Goal: Information Seeking & Learning: Find specific fact

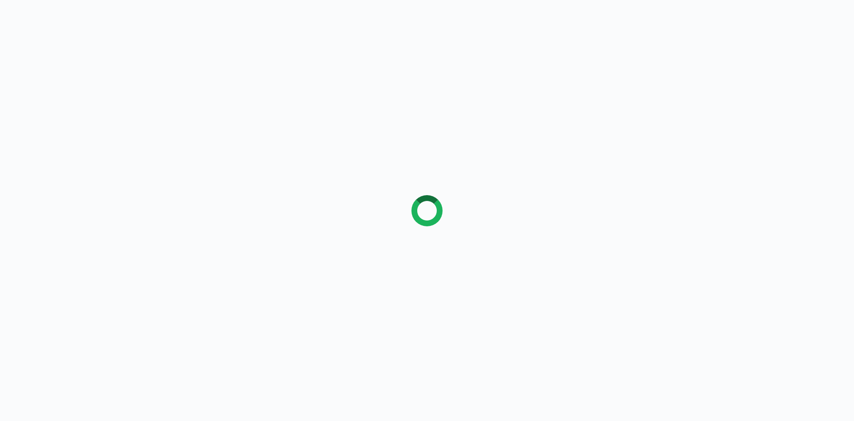
click at [131, 118] on div at bounding box center [427, 210] width 854 height 421
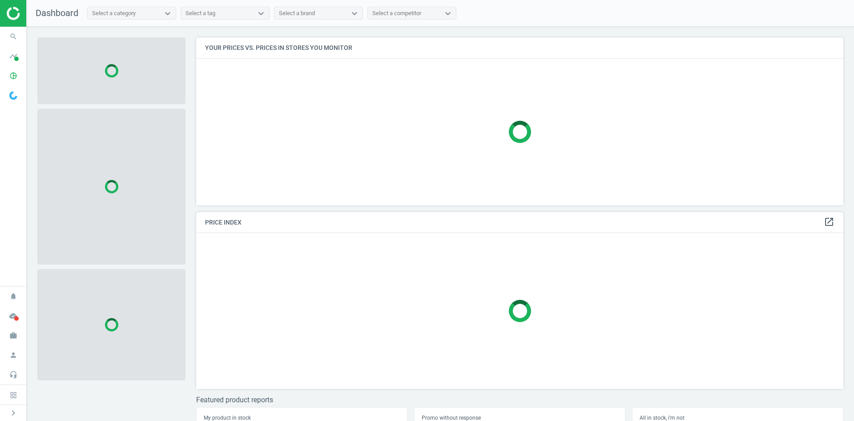
scroll to position [181, 655]
click at [10, 29] on icon "search" at bounding box center [13, 36] width 17 height 17
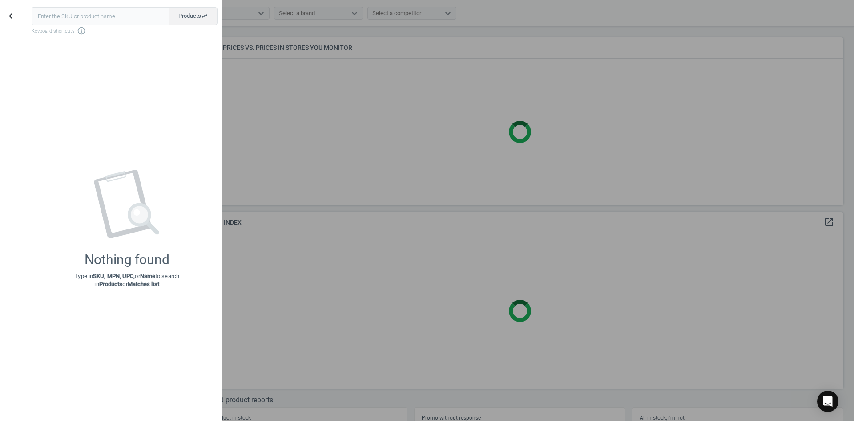
click at [85, 20] on input "text" at bounding box center [101, 16] width 138 height 18
type input "20155727"
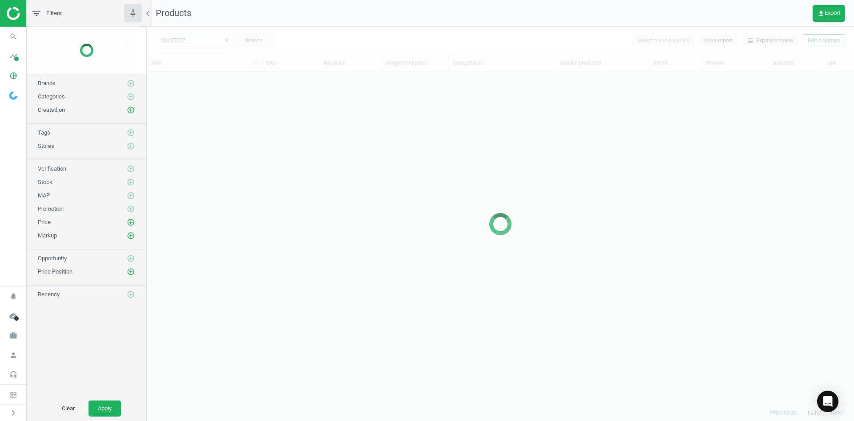
scroll to position [319, 701]
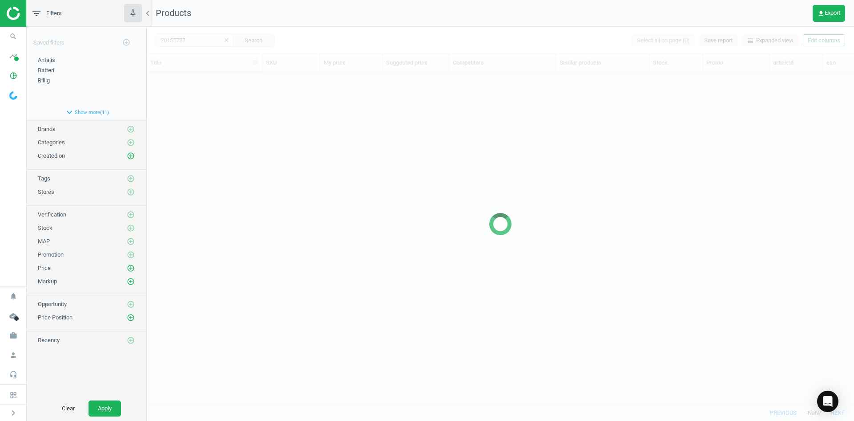
click at [213, 145] on div at bounding box center [501, 224] width 708 height 394
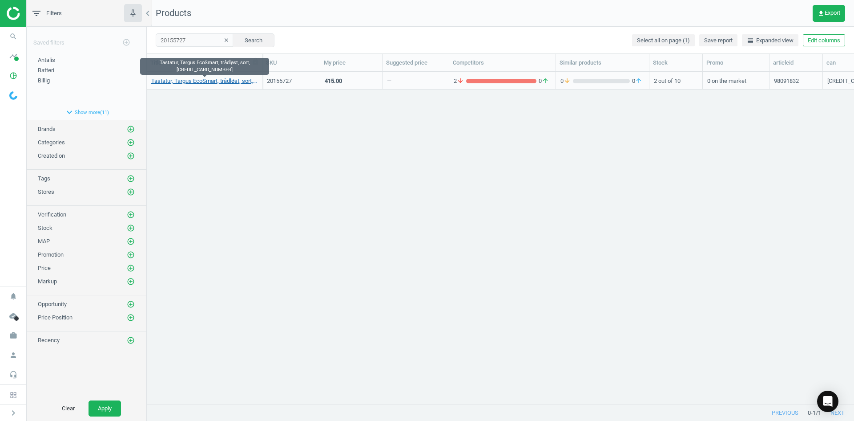
click at [214, 83] on link "Tastatur, Targus EcoSmart, trådløst, sort, [CREDIT_CARD_NUMBER]" at bounding box center [204, 81] width 106 height 8
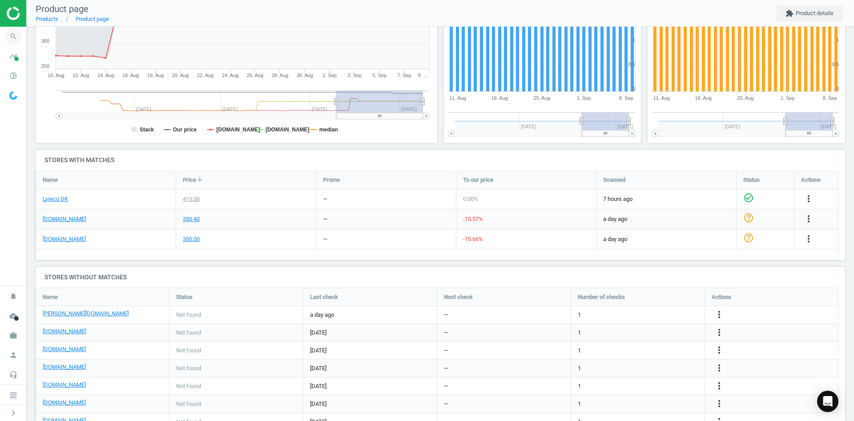
click at [20, 35] on icon "search" at bounding box center [13, 36] width 17 height 17
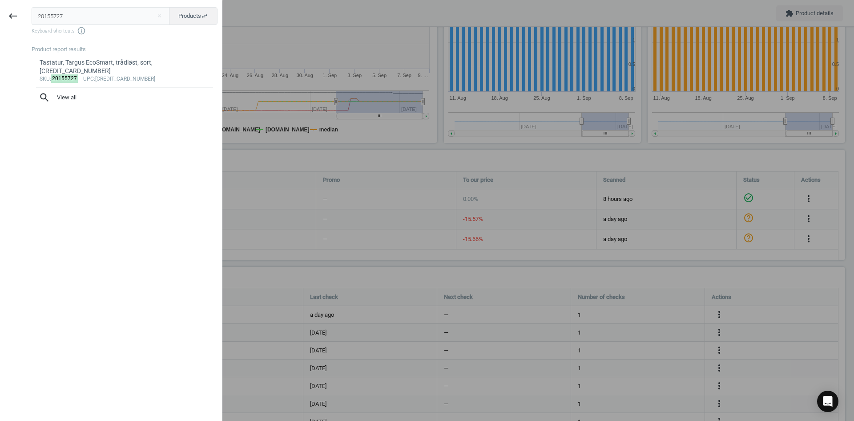
drag, startPoint x: 81, startPoint y: 9, endPoint x: 0, endPoint y: 13, distance: 81.5
click at [0, 13] on div "keyboard_backspace 20155727 close Products swap_horiz Keyboard shortcuts info_o…" at bounding box center [111, 211] width 223 height 421
type input "5243252"
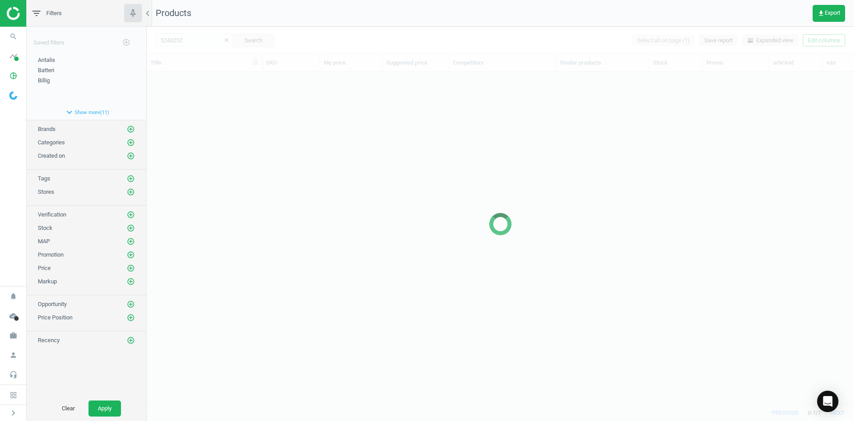
scroll to position [319, 701]
click at [303, 149] on div at bounding box center [501, 224] width 708 height 394
click at [303, 149] on div "Tastatur, Targus EcoSmart, trådløst, sort, 5063194001395 20155727 415.00 — 2 ar…" at bounding box center [501, 234] width 708 height 325
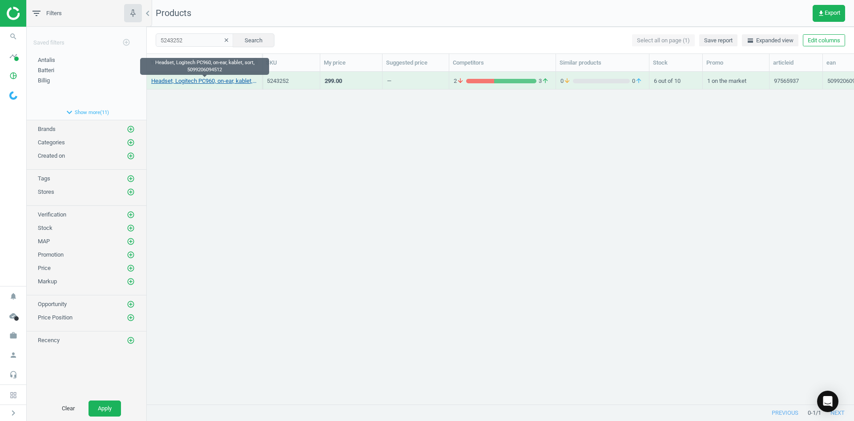
click at [225, 81] on link "Headset, Logitech PC960, on-ear, kablet, sort, 5099206094512" at bounding box center [204, 81] width 106 height 8
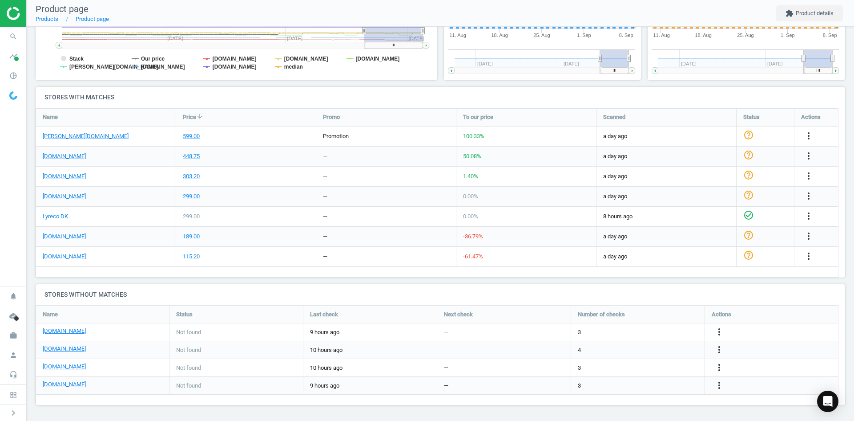
scroll to position [63, 0]
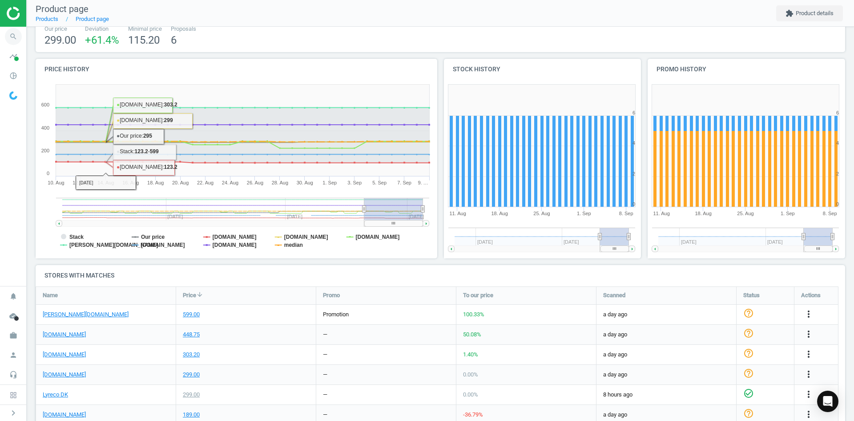
click at [12, 39] on icon "search" at bounding box center [13, 36] width 17 height 17
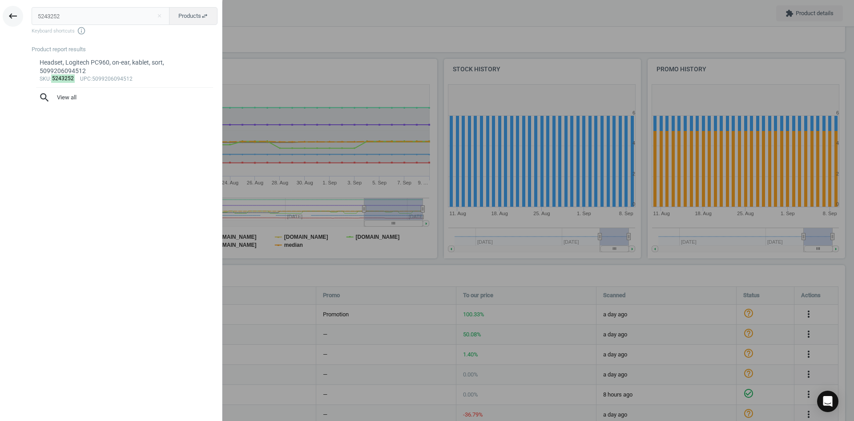
drag, startPoint x: 91, startPoint y: 18, endPoint x: 18, endPoint y: 16, distance: 73.0
click at [22, 16] on div "keyboard_backspace 5243252 close Products swap_horiz Keyboard shortcuts info_ou…" at bounding box center [111, 211] width 223 height 421
type input "18582386"
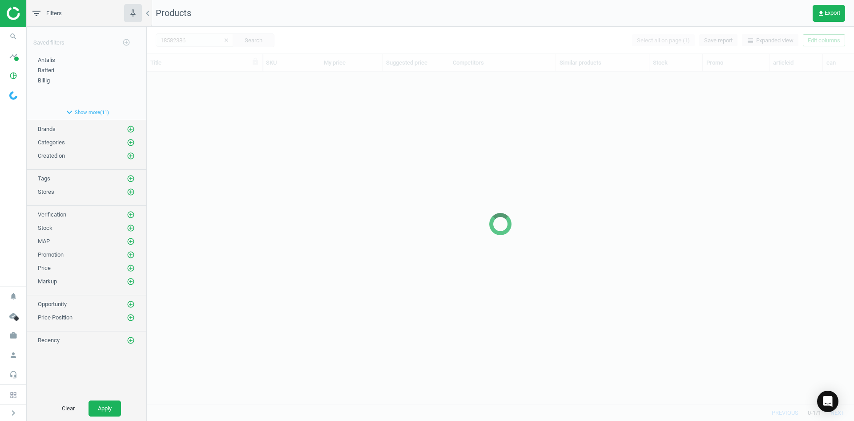
scroll to position [319, 701]
click at [205, 162] on div at bounding box center [501, 224] width 708 height 394
click at [199, 148] on div at bounding box center [501, 224] width 708 height 394
click at [199, 147] on div at bounding box center [501, 224] width 708 height 394
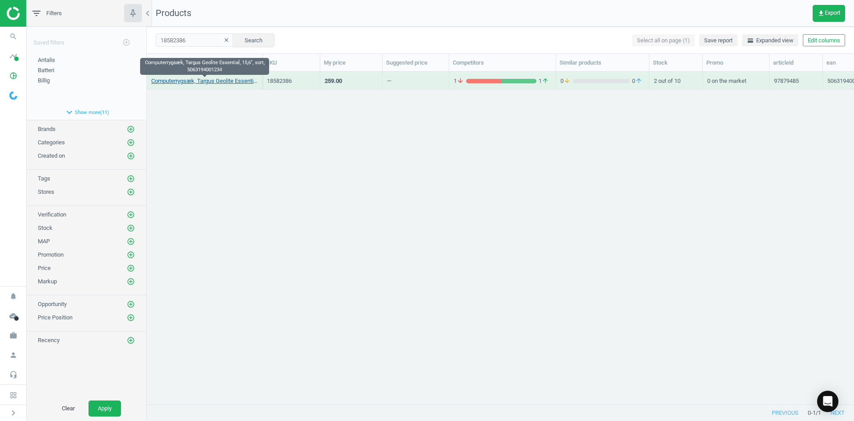
click at [202, 79] on link "Computerrygsæk, Targus Geolite Essential, 15,6", sort, 5063194001234" at bounding box center [204, 81] width 106 height 8
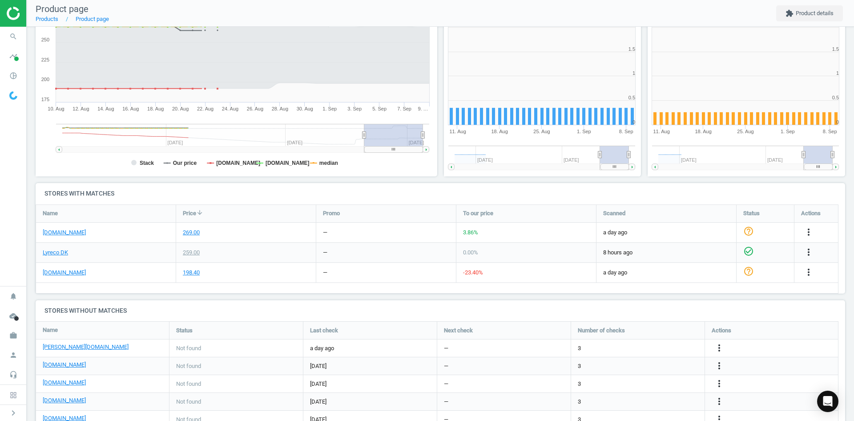
scroll to position [192, 412]
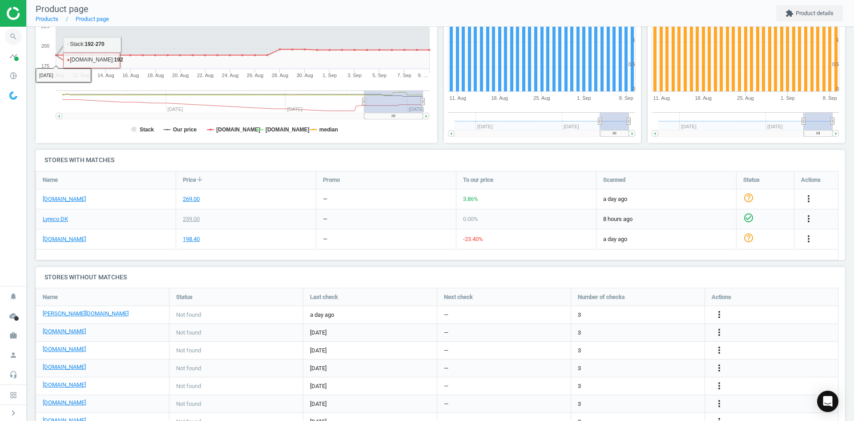
click at [7, 37] on icon "search" at bounding box center [13, 36] width 17 height 17
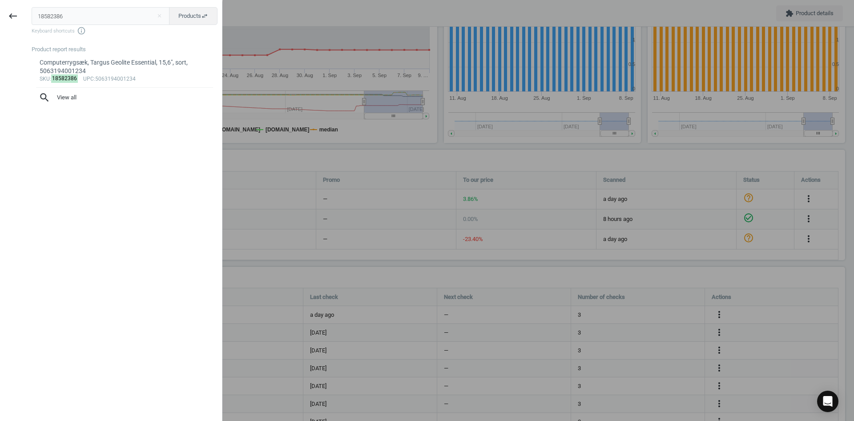
drag, startPoint x: 30, startPoint y: 17, endPoint x: 0, endPoint y: 15, distance: 29.9
click at [4, 15] on div "keyboard_backspace 18582386 close Products swap_horiz Keyboard shortcuts info_o…" at bounding box center [111, 211] width 223 height 421
type input "11258629"
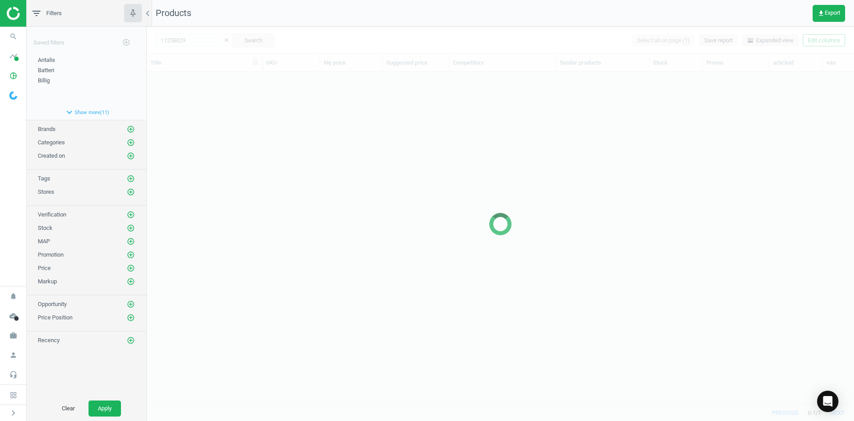
scroll to position [319, 701]
click at [194, 134] on div at bounding box center [501, 224] width 708 height 394
click at [194, 115] on div at bounding box center [501, 224] width 708 height 394
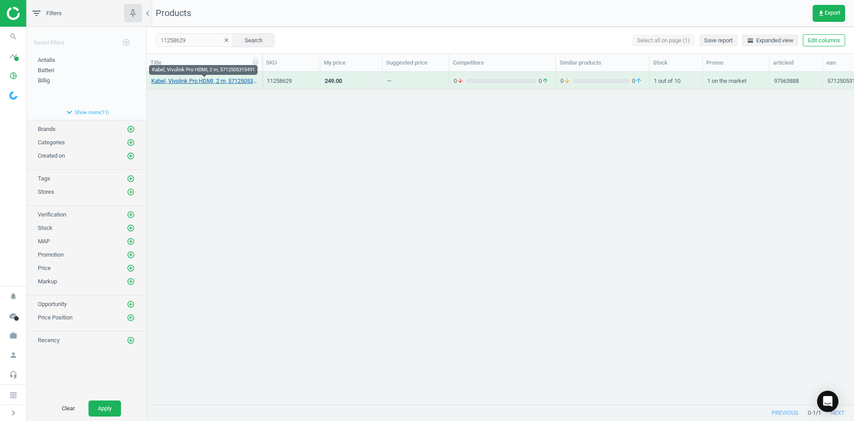
click at [190, 83] on link "Kabel, Vivolink Pro HDMI, 2 m, 5712505315491" at bounding box center [204, 81] width 106 height 8
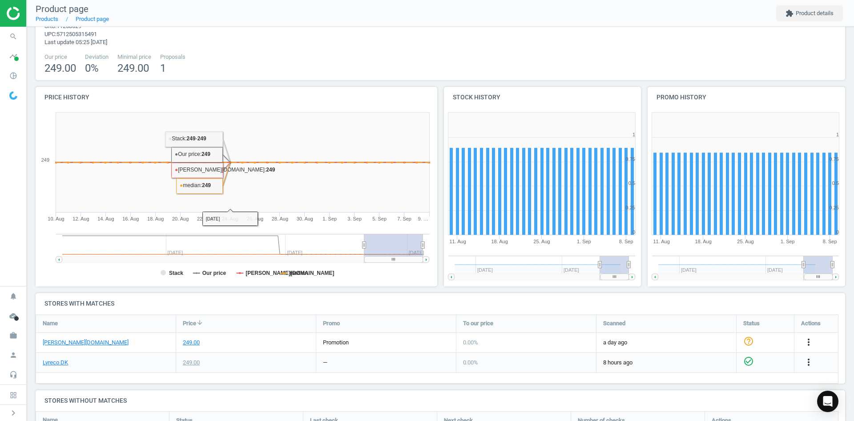
scroll to position [178, 0]
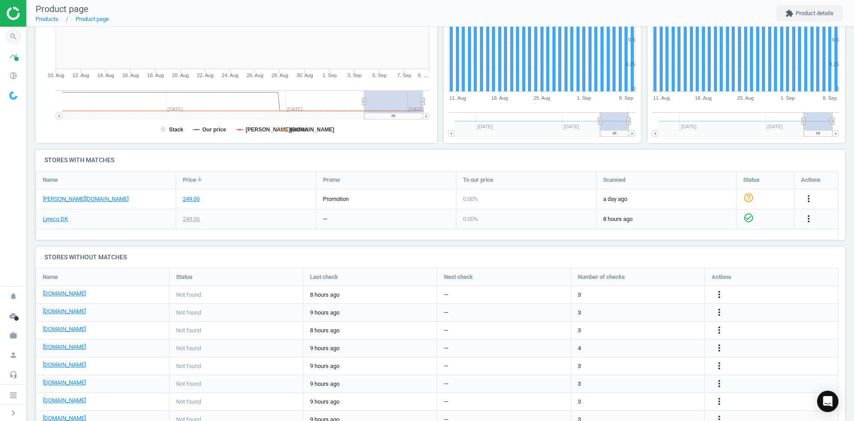
click at [22, 39] on span "search" at bounding box center [13, 37] width 27 height 20
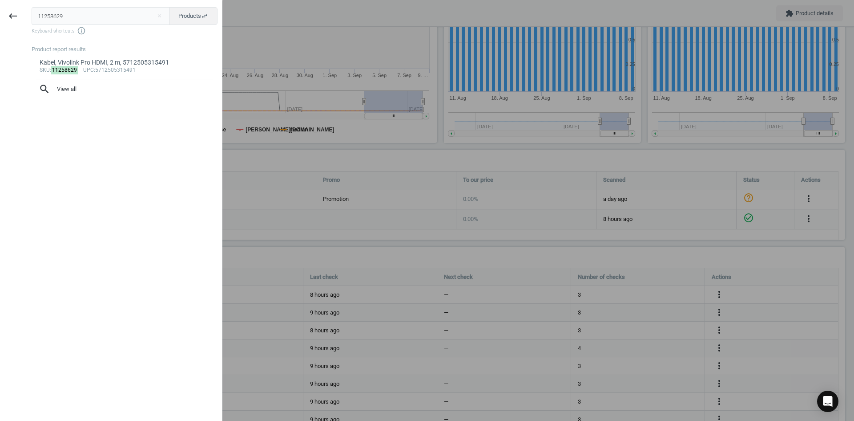
drag, startPoint x: 71, startPoint y: 18, endPoint x: 0, endPoint y: 20, distance: 70.8
click at [0, 16] on div "keyboard_backspace 11258629 close Products swap_horiz Keyboard shortcuts info_o…" at bounding box center [111, 211] width 223 height 421
type input "11258631"
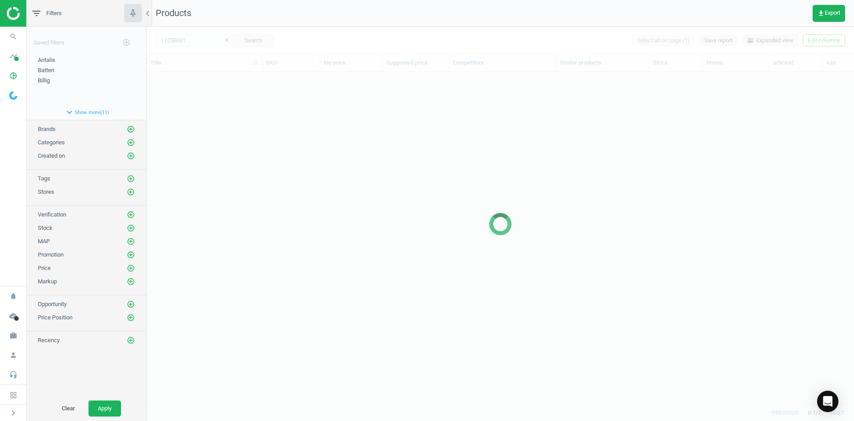
scroll to position [319, 701]
click at [251, 181] on div at bounding box center [501, 224] width 708 height 394
click at [250, 188] on div at bounding box center [501, 224] width 708 height 394
click at [250, 187] on div at bounding box center [501, 224] width 708 height 394
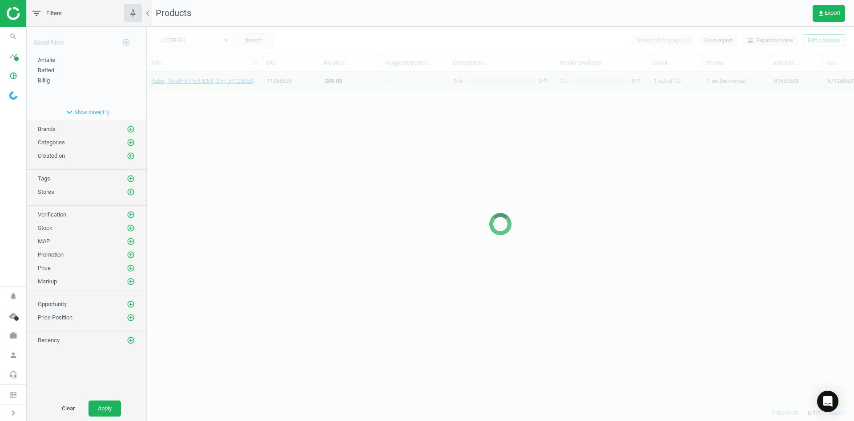
click at [231, 129] on div at bounding box center [501, 224] width 708 height 394
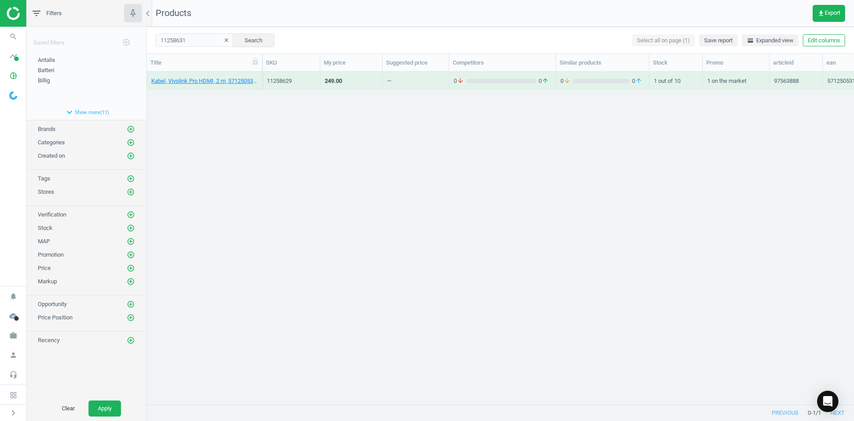
click at [231, 129] on div "Kabel, Vivolink Pro HDMI, 2 m, 5712505315491 11258629 249.00 — 0 arrow_downward…" at bounding box center [501, 234] width 708 height 325
click at [211, 84] on link "Kabel, Vivolink Pro HDMI, 5 m, 5712505315514" at bounding box center [204, 81] width 106 height 8
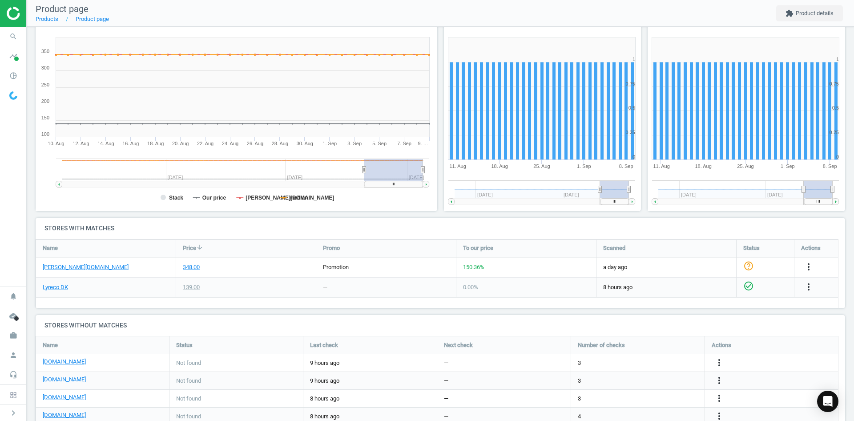
scroll to position [89, 0]
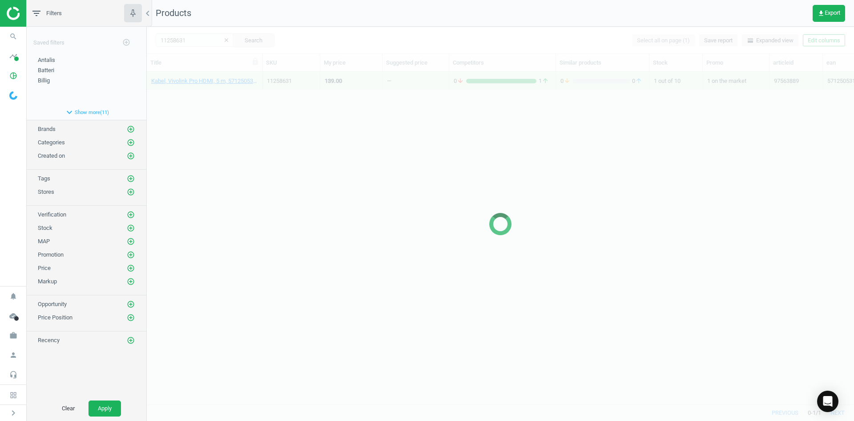
click at [226, 133] on div at bounding box center [501, 224] width 708 height 394
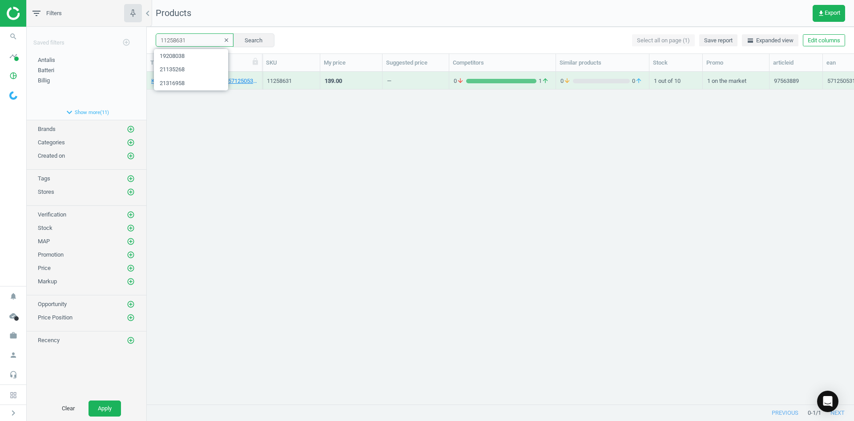
drag, startPoint x: 190, startPoint y: 45, endPoint x: 159, endPoint y: 43, distance: 30.8
click at [159, 43] on input "11258631" at bounding box center [195, 39] width 78 height 13
type input "vivolink"
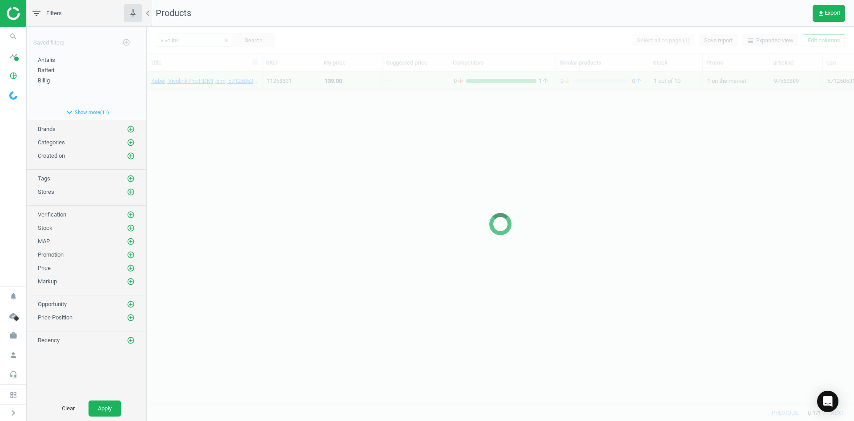
click at [285, 130] on div at bounding box center [501, 224] width 708 height 394
click at [286, 130] on div at bounding box center [501, 224] width 708 height 394
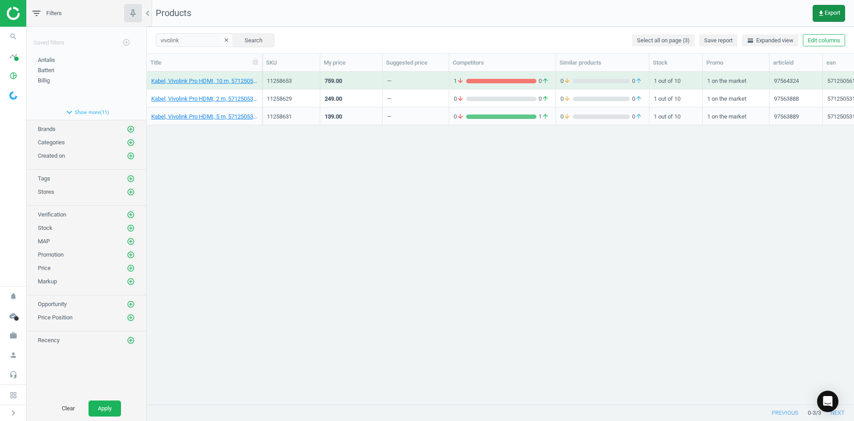
click at [829, 12] on span "get_app Export" at bounding box center [829, 13] width 23 height 7
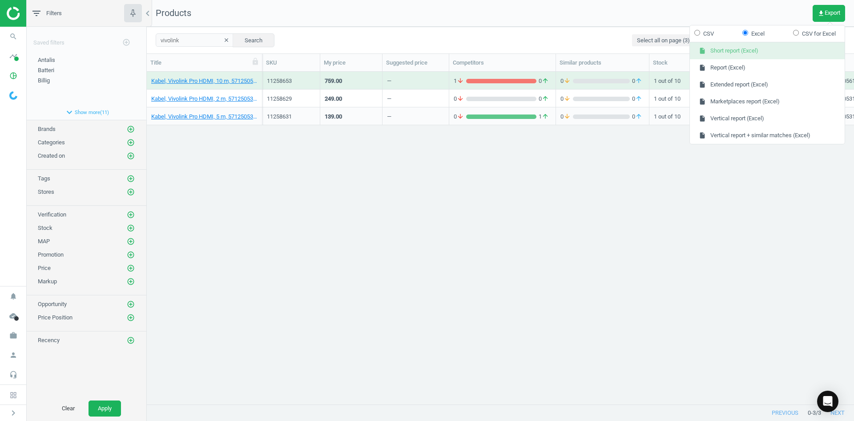
click at [725, 52] on button "insert_drive_file Short report (Excel)" at bounding box center [767, 50] width 155 height 17
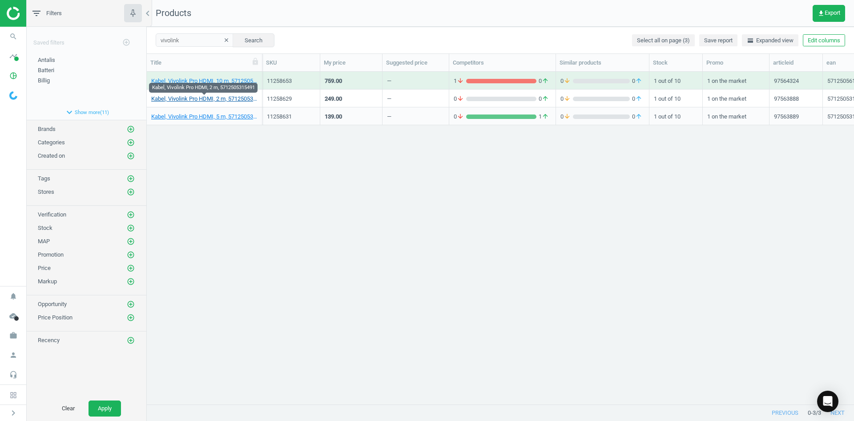
click at [232, 98] on link "Kabel, Vivolink Pro HDMI, 2 m, 5712505315491" at bounding box center [204, 99] width 106 height 8
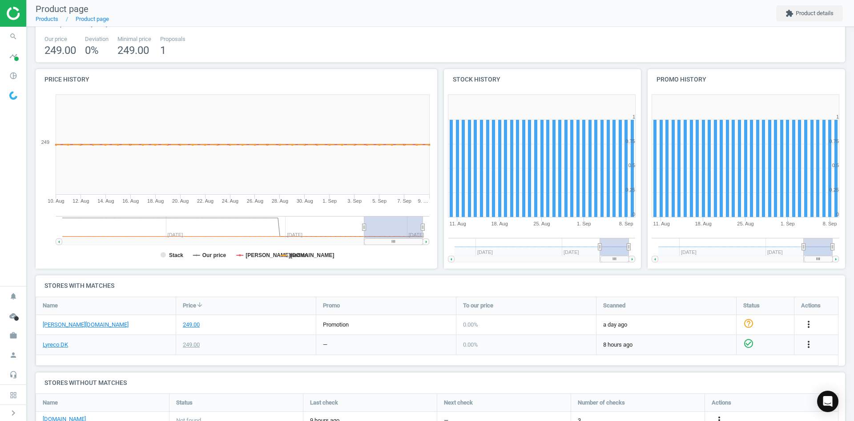
scroll to position [45, 0]
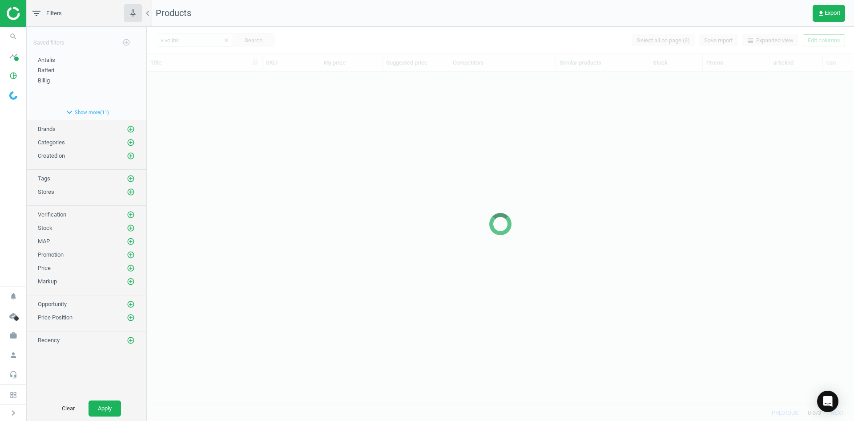
scroll to position [319, 701]
click at [230, 133] on div at bounding box center [501, 224] width 708 height 394
click at [224, 130] on div at bounding box center [501, 224] width 708 height 394
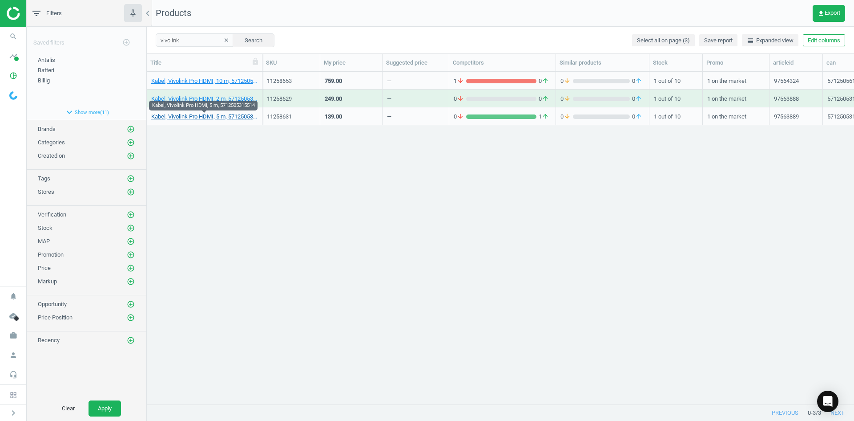
click at [216, 117] on link "Kabel, Vivolink Pro HDMI, 5 m, 5712505315514" at bounding box center [204, 117] width 106 height 8
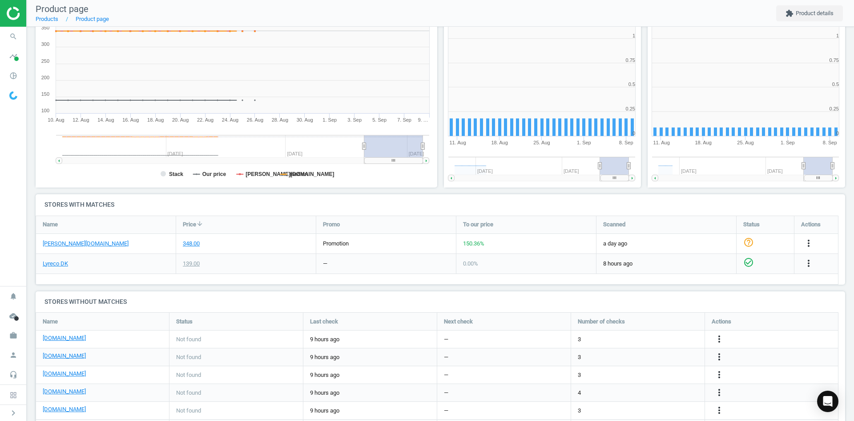
scroll to position [192, 210]
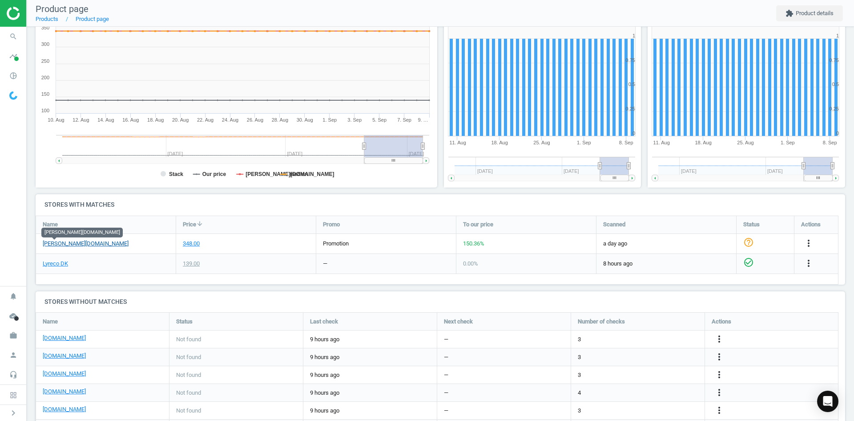
click at [57, 241] on link "[PERSON_NAME][DOMAIN_NAME]" at bounding box center [86, 243] width 86 height 8
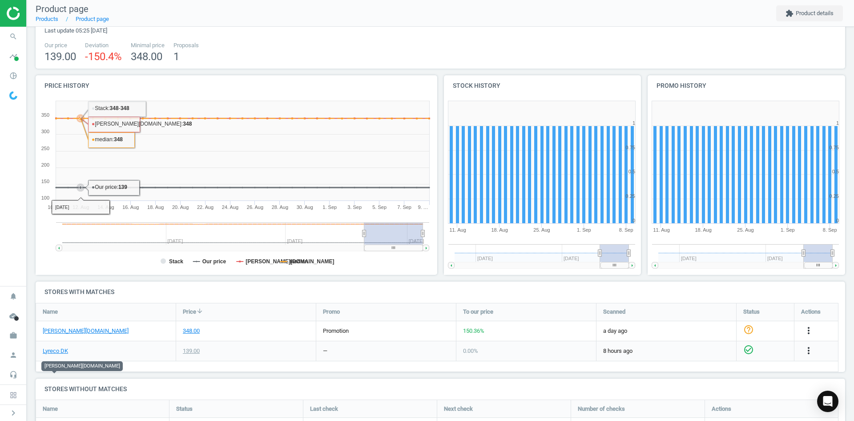
scroll to position [0, 0]
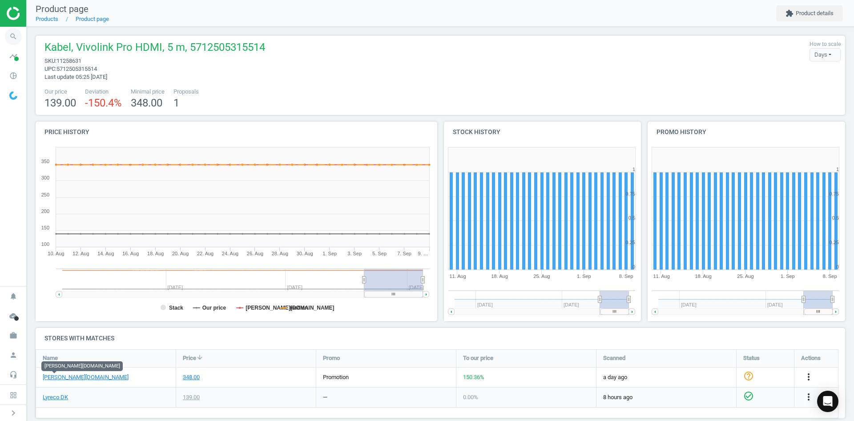
click at [19, 36] on icon "search" at bounding box center [13, 36] width 17 height 17
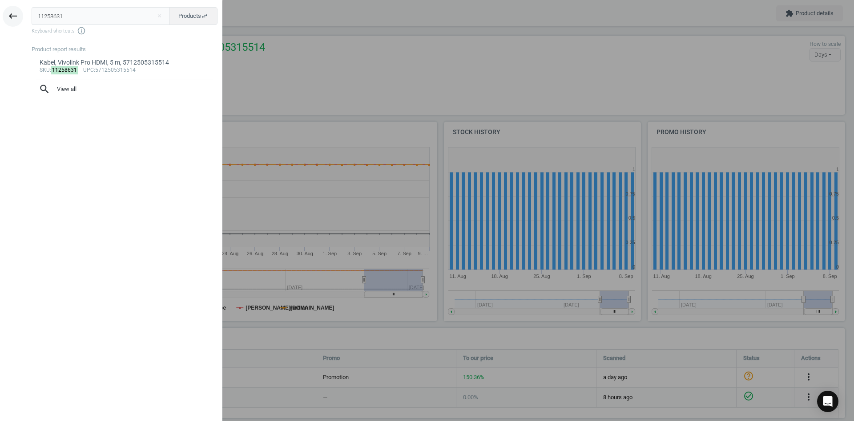
drag, startPoint x: 80, startPoint y: 16, endPoint x: 7, endPoint y: 15, distance: 73.0
click at [7, 15] on div "keyboard_backspace 11258631 close Products swap_horiz Keyboard shortcuts info_o…" at bounding box center [111, 211] width 223 height 421
type input "5365685"
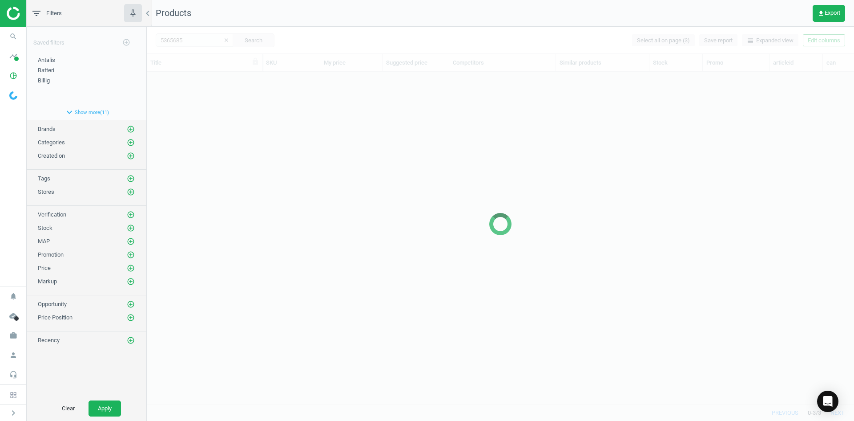
scroll to position [319, 701]
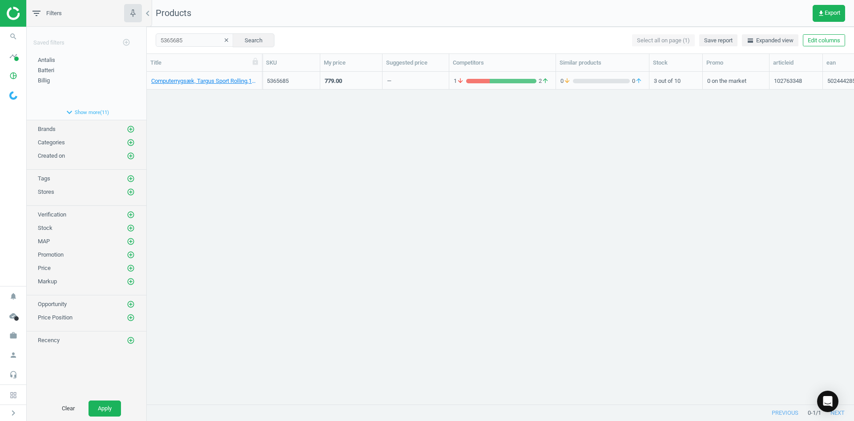
click at [312, 187] on div "Computerrygsæk, Targus Sport Rolling,15,6", med hjul, sort, 5024442852305 53656…" at bounding box center [501, 234] width 708 height 325
click at [226, 80] on link "Computerrygsæk, Targus Sport Rolling,15,6", med hjul, sort, 5024442852305" at bounding box center [204, 81] width 106 height 8
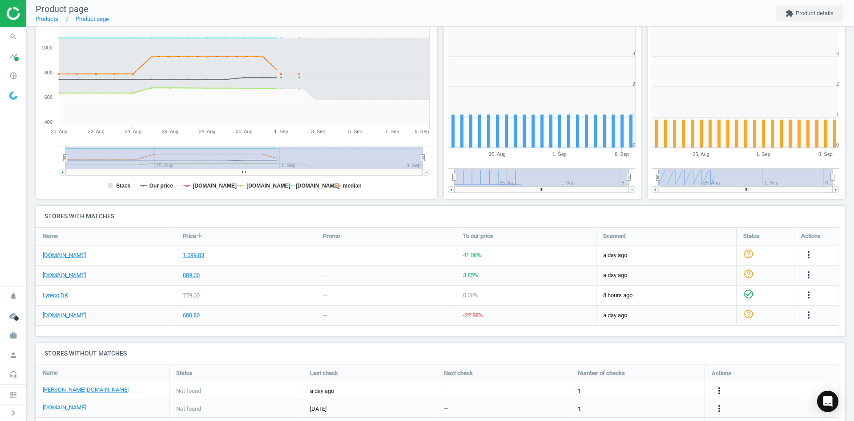
scroll to position [134, 0]
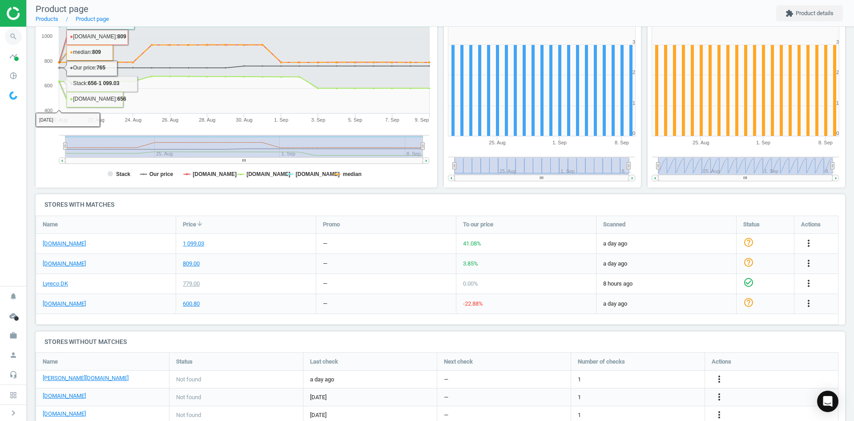
click at [10, 32] on icon "search" at bounding box center [13, 36] width 17 height 17
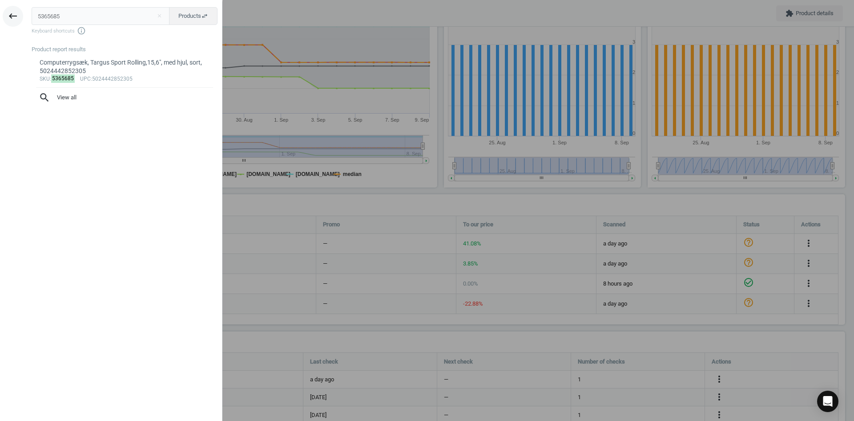
drag, startPoint x: 37, startPoint y: 18, endPoint x: 8, endPoint y: 18, distance: 28.9
click at [8, 18] on div "keyboard_backspace 5365685 close Products swap_horiz Keyboard shortcuts info_ou…" at bounding box center [111, 211] width 223 height 421
type input "17865913"
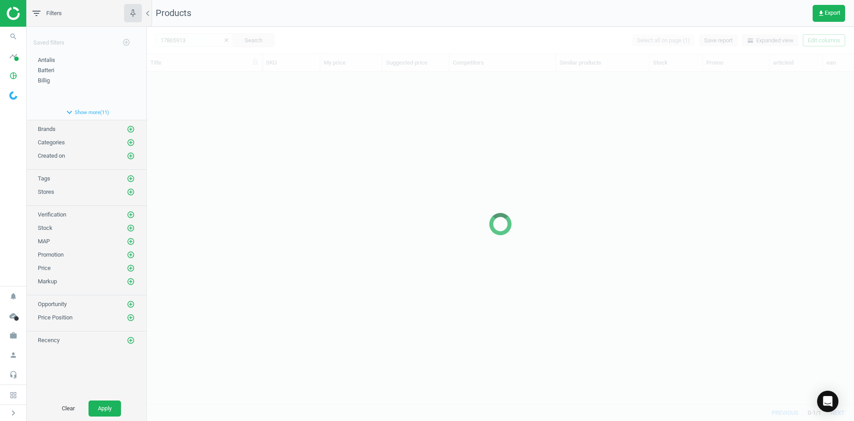
scroll to position [319, 701]
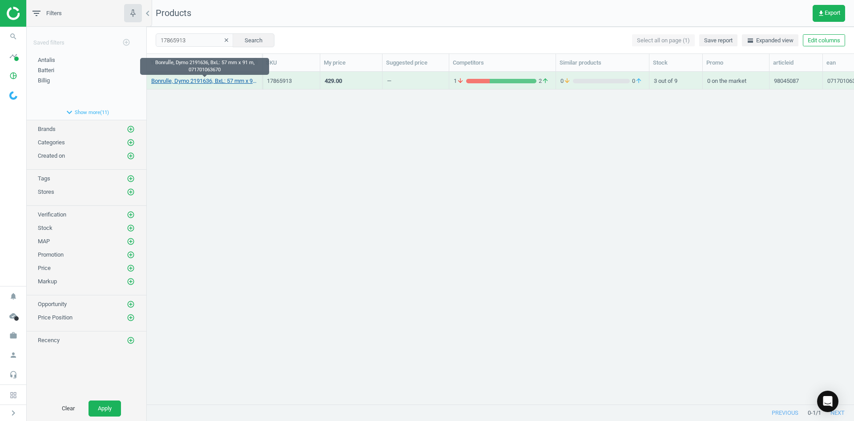
click at [183, 82] on link "Bonrulle, Dymo 2191636, BxL: 57 mm x 91 m, 071701063670" at bounding box center [204, 81] width 106 height 8
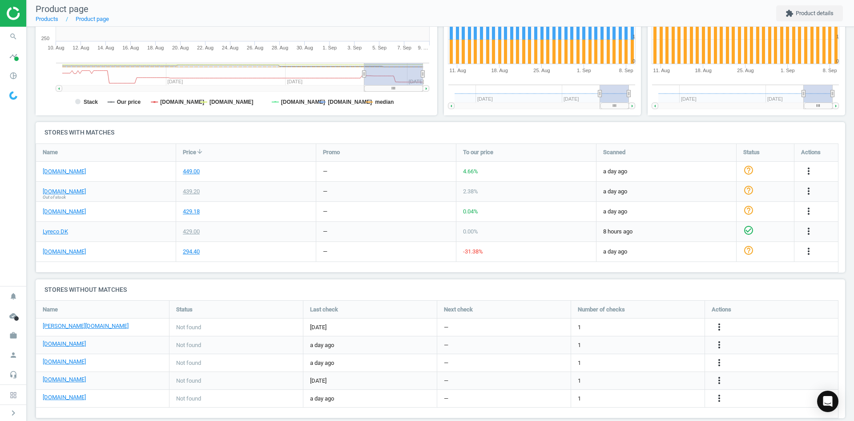
scroll to position [219, 0]
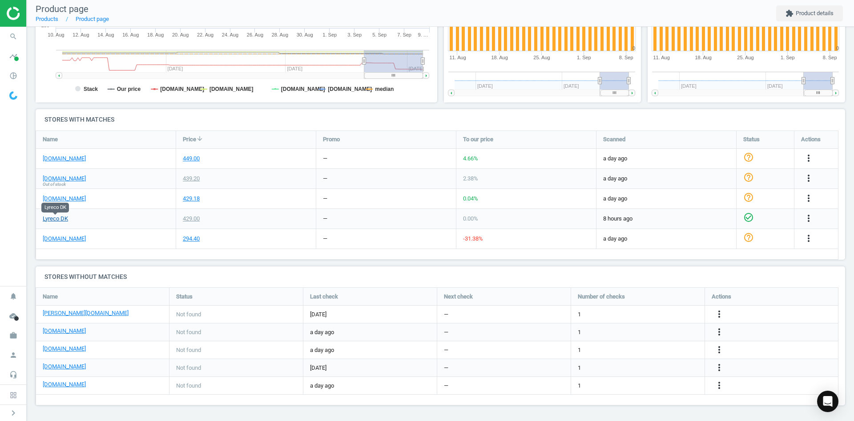
click at [58, 218] on link "Lyreco DK" at bounding box center [55, 218] width 25 height 8
click at [56, 313] on link "[PERSON_NAME][DOMAIN_NAME]" at bounding box center [86, 313] width 86 height 8
click at [15, 36] on icon "search" at bounding box center [13, 36] width 17 height 17
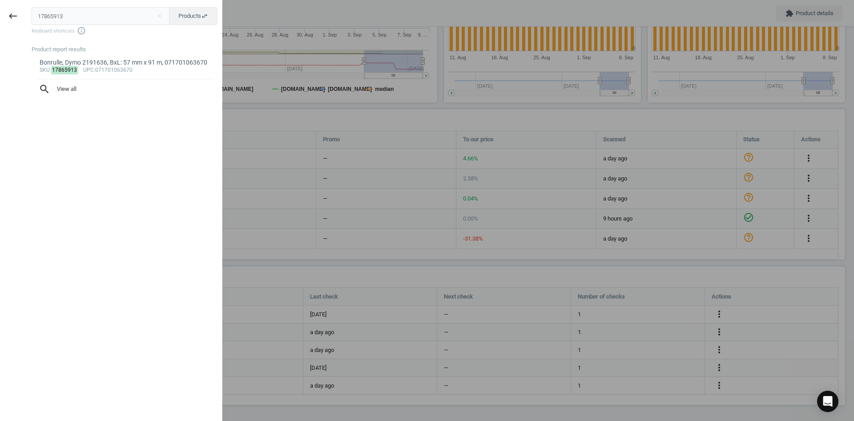
drag, startPoint x: 97, startPoint y: 16, endPoint x: 0, endPoint y: 14, distance: 96.6
click at [0, 14] on div "keyboard_backspace 17865913 close Products swap_horiz Keyboard shortcuts info_o…" at bounding box center [111, 211] width 223 height 421
type input "11737831"
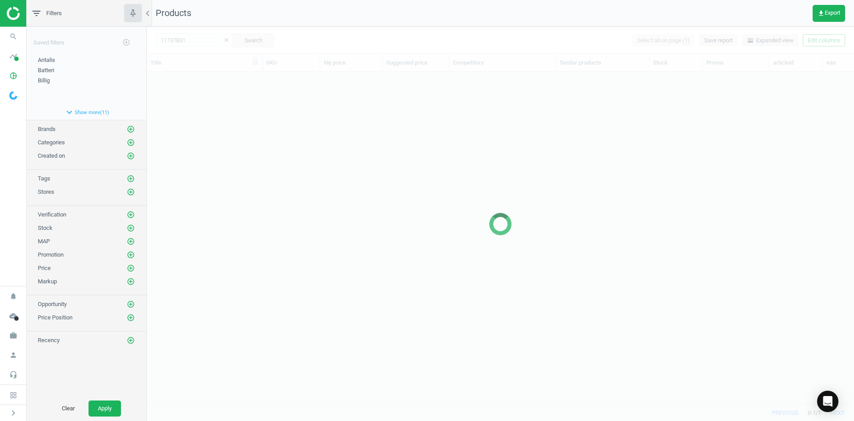
scroll to position [319, 701]
click at [287, 154] on div at bounding box center [501, 224] width 708 height 394
click at [241, 121] on div at bounding box center [501, 224] width 708 height 394
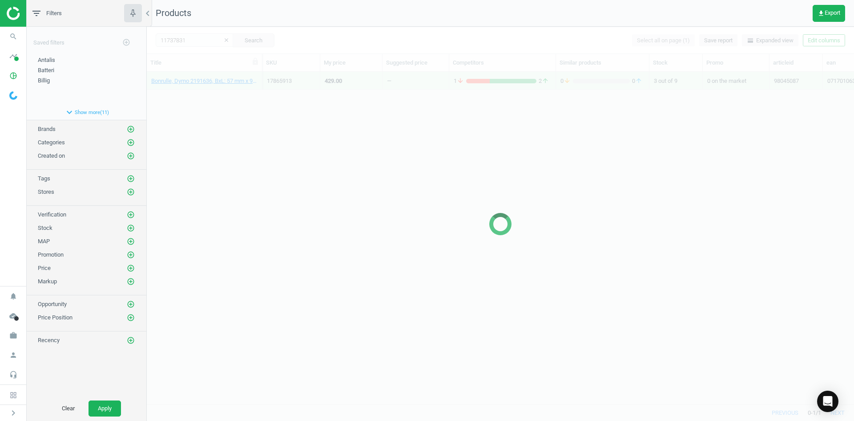
click at [241, 120] on div at bounding box center [501, 224] width 708 height 394
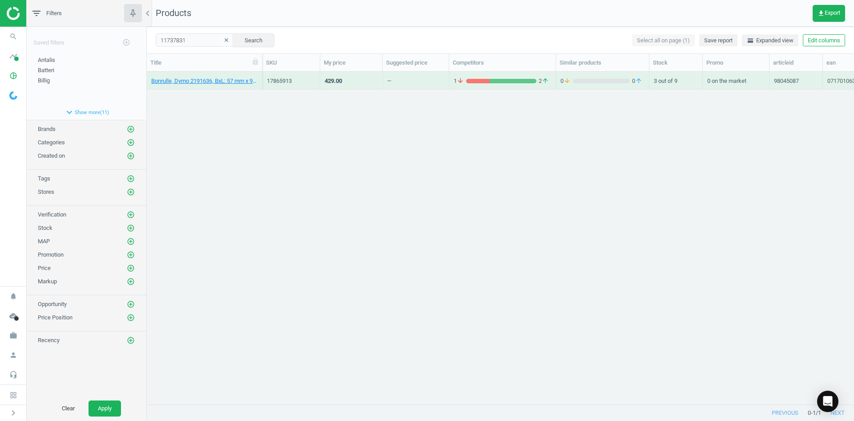
click at [231, 108] on div "Bonrulle, Dymo 2191636, BxL: 57 mm x 91 m, 071701063670 17865913 429.00 — 1 arr…" at bounding box center [501, 234] width 708 height 325
click at [215, 80] on link "Inforamme med selvklæbende strips Durable Duraframe, A4, sølv, 4005546992495" at bounding box center [204, 81] width 106 height 8
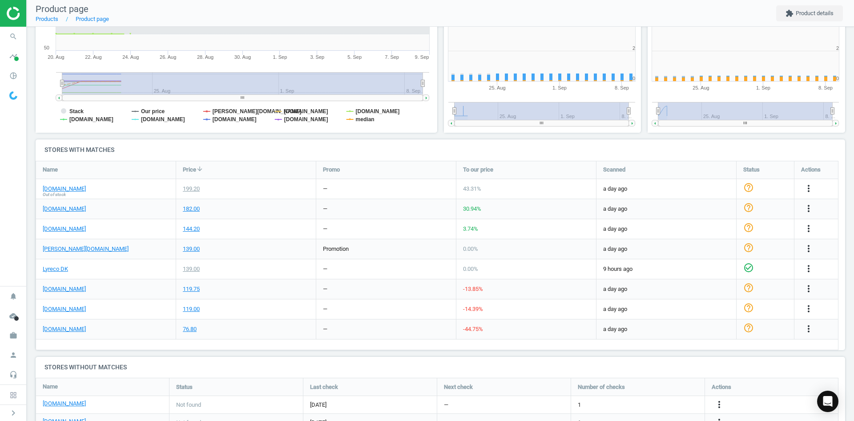
scroll to position [192, 412]
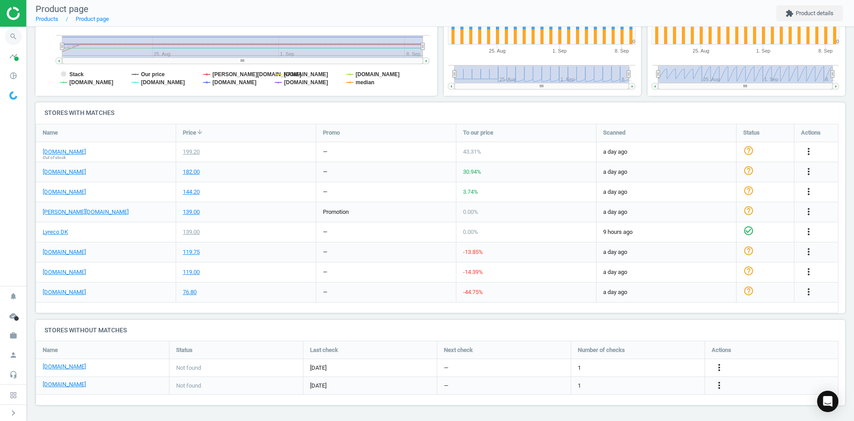
click at [25, 32] on span "search" at bounding box center [13, 37] width 27 height 20
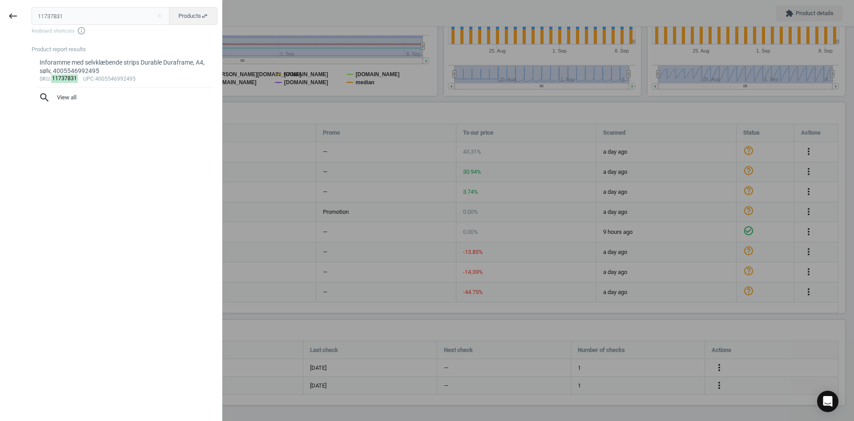
drag, startPoint x: 71, startPoint y: 18, endPoint x: 0, endPoint y: 10, distance: 71.7
click at [0, 10] on div "keyboard_backspace 11737831 close Products swap_horiz Keyboard shortcuts info_o…" at bounding box center [111, 211] width 223 height 421
type input "15638059"
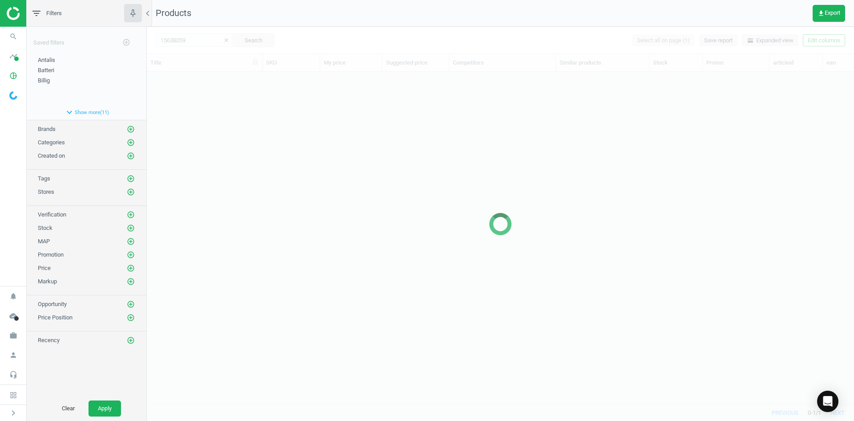
scroll to position [319, 701]
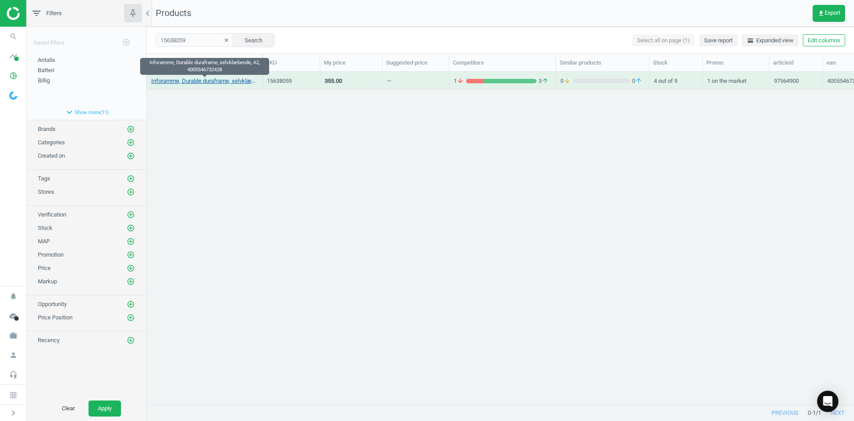
click at [245, 81] on link "Inforamme, Durable duraframe, selvklæbende, A2, 4005546732428" at bounding box center [204, 81] width 106 height 8
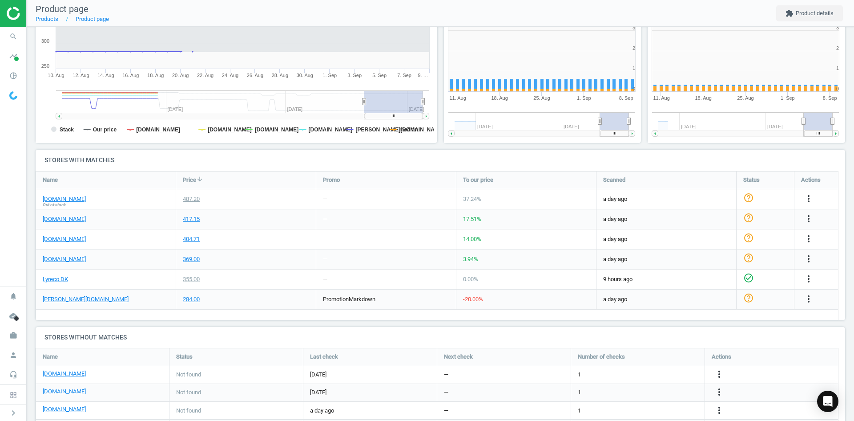
scroll to position [192, 412]
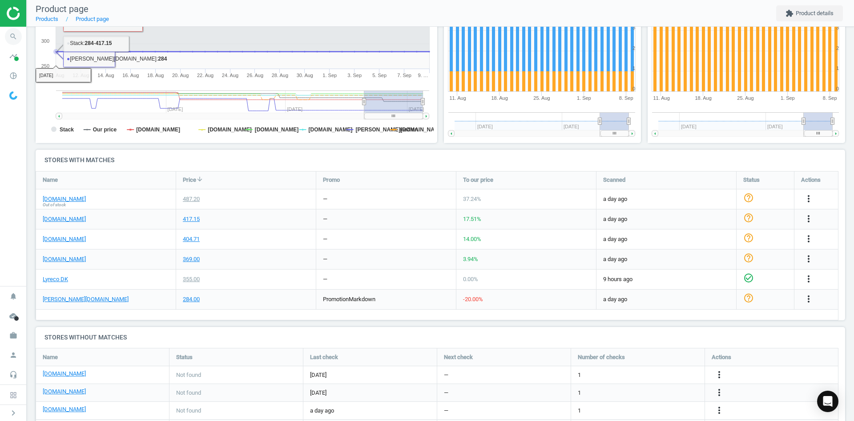
click at [12, 38] on icon "search" at bounding box center [13, 36] width 17 height 17
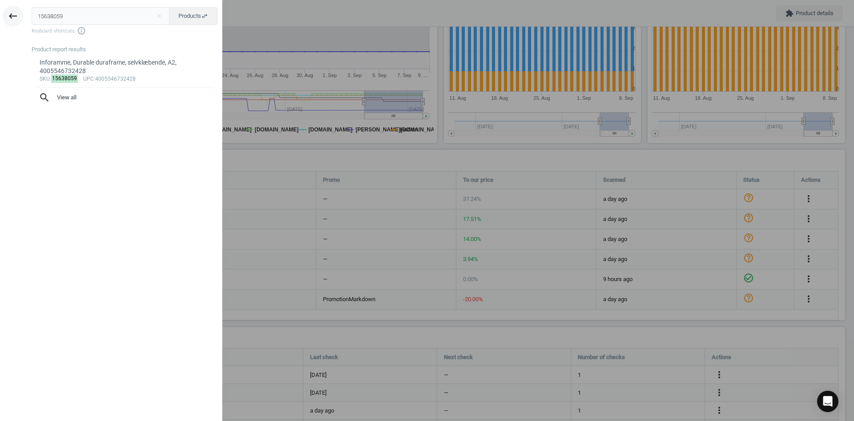
drag, startPoint x: 81, startPoint y: 20, endPoint x: 22, endPoint y: 12, distance: 60.1
click at [22, 12] on div "keyboard_backspace 15638059 close Products swap_horiz Keyboard shortcuts info_o…" at bounding box center [111, 211] width 223 height 421
type input "7275745"
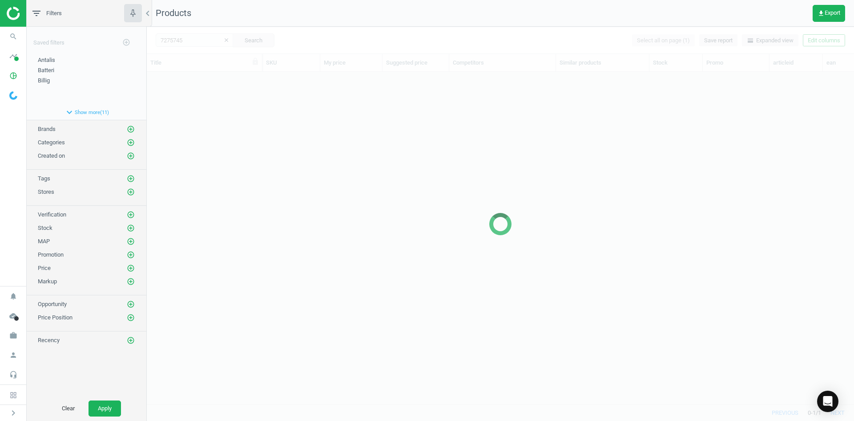
scroll to position [319, 701]
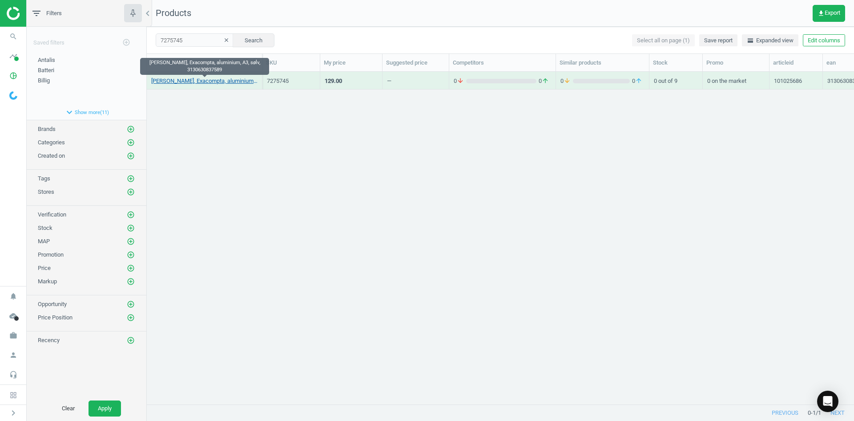
click at [228, 82] on link "[PERSON_NAME], Exacompta, aluminium, A3, sølv, 3130630837589" at bounding box center [204, 81] width 106 height 8
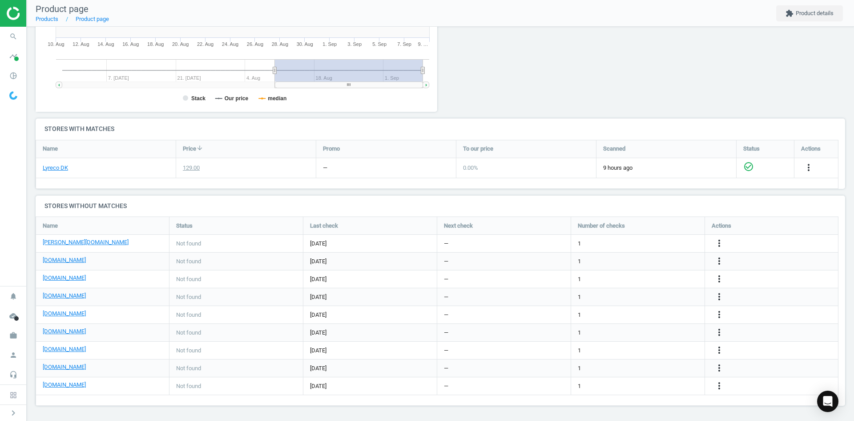
scroll to position [210, 0]
click at [56, 170] on link "Lyreco DK" at bounding box center [55, 167] width 25 height 8
click at [13, 39] on icon "search" at bounding box center [13, 36] width 17 height 17
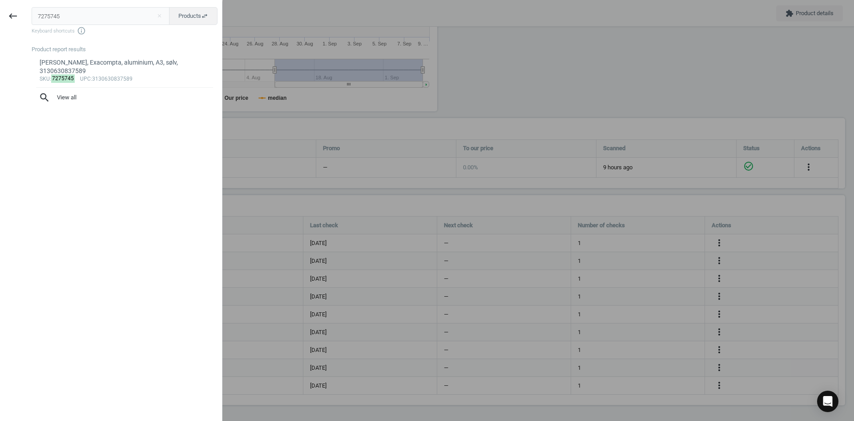
drag, startPoint x: 99, startPoint y: 11, endPoint x: 0, endPoint y: 8, distance: 98.8
click at [0, 8] on div "keyboard_backspace 7275745 close Products swap_horiz Keyboard shortcuts info_ou…" at bounding box center [111, 211] width 223 height 421
type input "12635287"
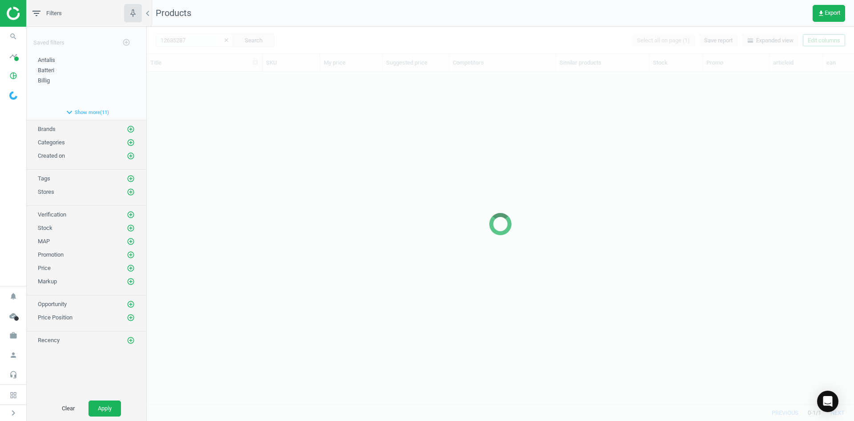
scroll to position [319, 701]
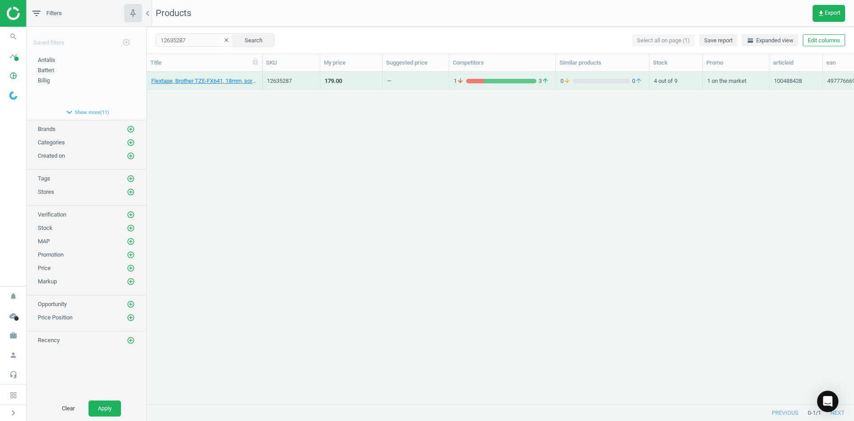
click at [230, 85] on div "Flextape, Brother TZE-FX641, 18mm, sort/gul, 4977766692083" at bounding box center [204, 82] width 106 height 11
click at [229, 84] on link "Flextape, Brother TZE-FX641, 18mm, sort/gul, 4977766692083" at bounding box center [204, 81] width 106 height 8
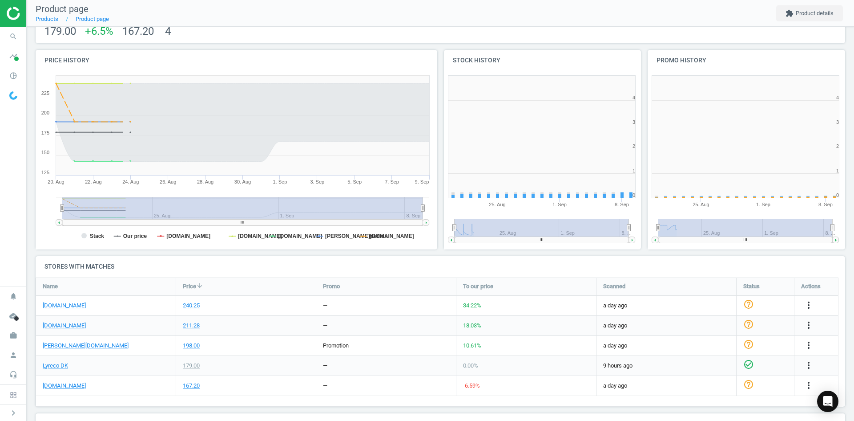
scroll to position [192, 412]
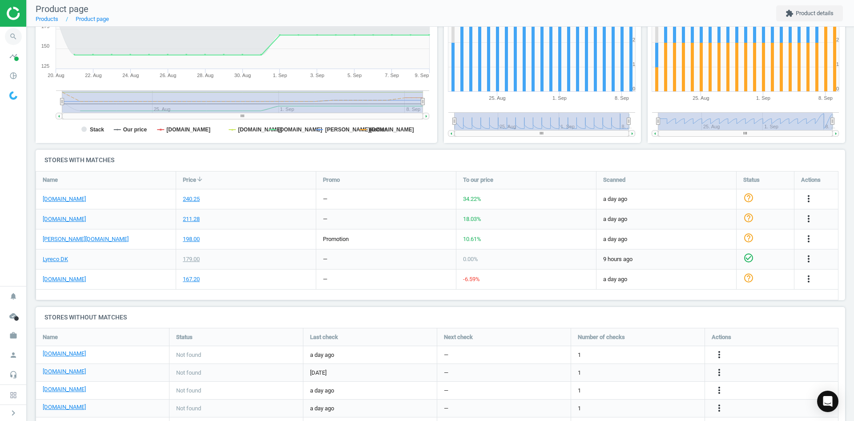
click at [19, 41] on icon "search" at bounding box center [13, 36] width 17 height 17
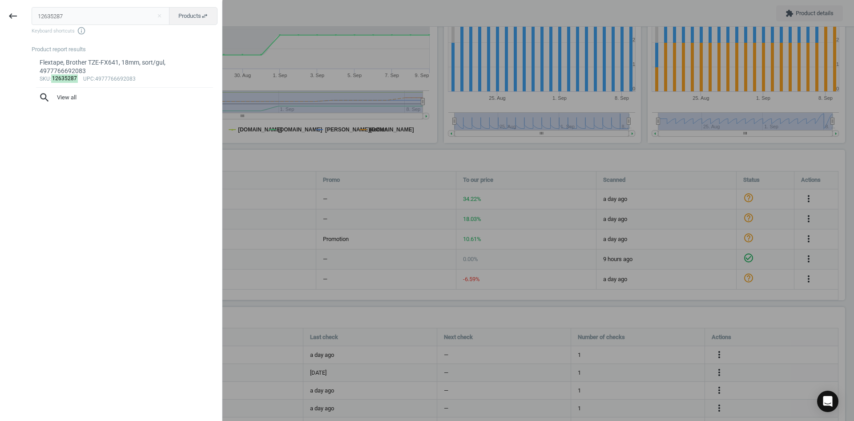
drag, startPoint x: 29, startPoint y: 17, endPoint x: 0, endPoint y: 12, distance: 29.9
click at [0, 12] on div "keyboard_backspace 12635287 close Products swap_horiz Keyboard shortcuts info_o…" at bounding box center [111, 211] width 223 height 421
type input "12882053"
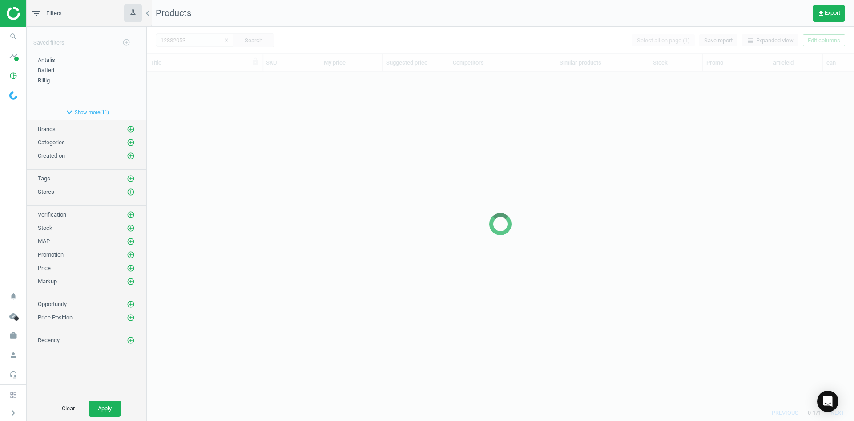
scroll to position [319, 701]
click at [235, 117] on div at bounding box center [501, 224] width 708 height 394
click at [190, 103] on div at bounding box center [501, 224] width 708 height 394
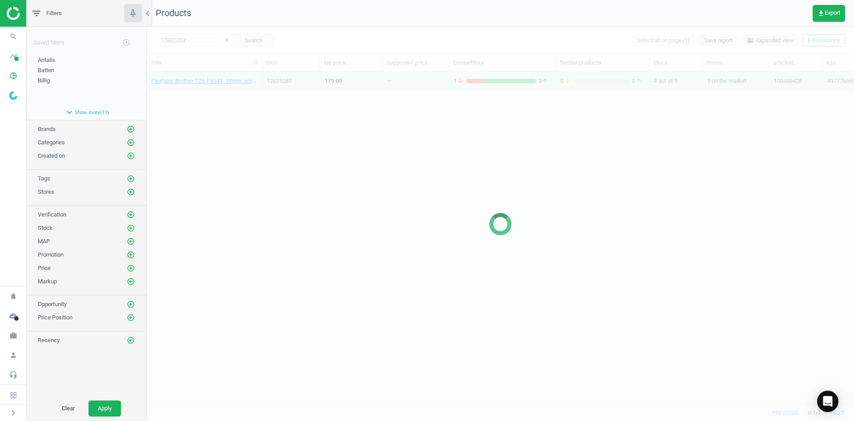
click at [190, 103] on div at bounding box center [501, 224] width 708 height 394
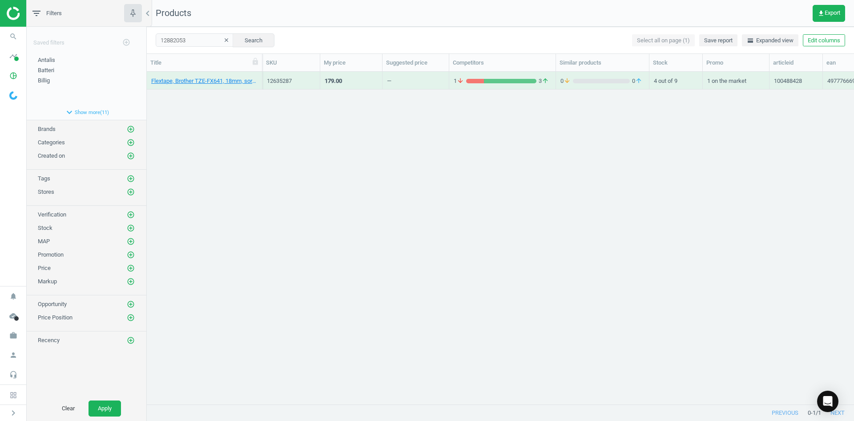
click at [190, 103] on div "Flextape, Brother TZE-FX641, 18mm, sort/gul, 4977766692083 12635287 179.00 — 1 …" at bounding box center [501, 234] width 708 height 325
click at [185, 79] on link "Headset, Jabra Evolve2 85 MS, on-ear, USB-A, 5706991023251" at bounding box center [204, 81] width 106 height 8
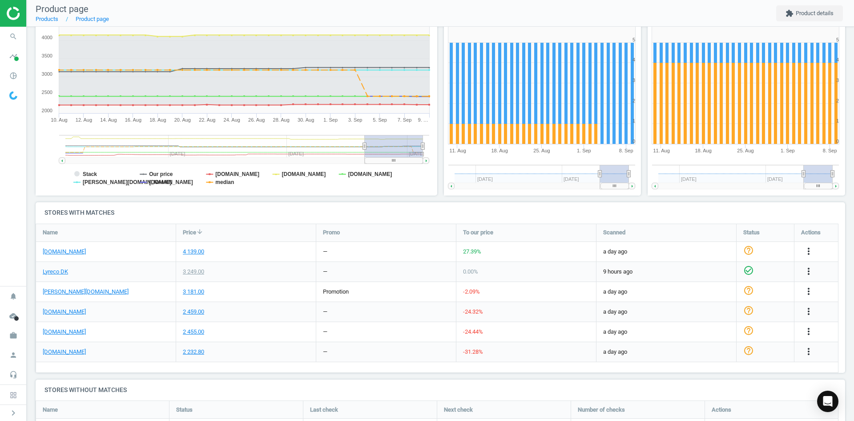
scroll to position [106, 0]
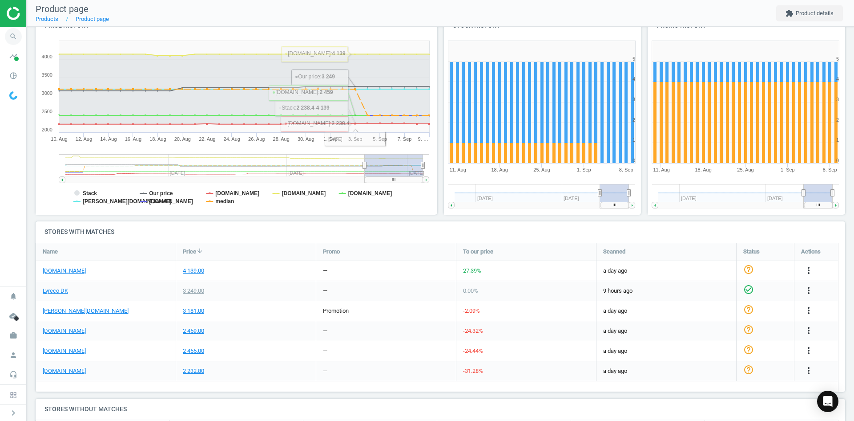
click at [21, 37] on icon "search" at bounding box center [13, 36] width 17 height 17
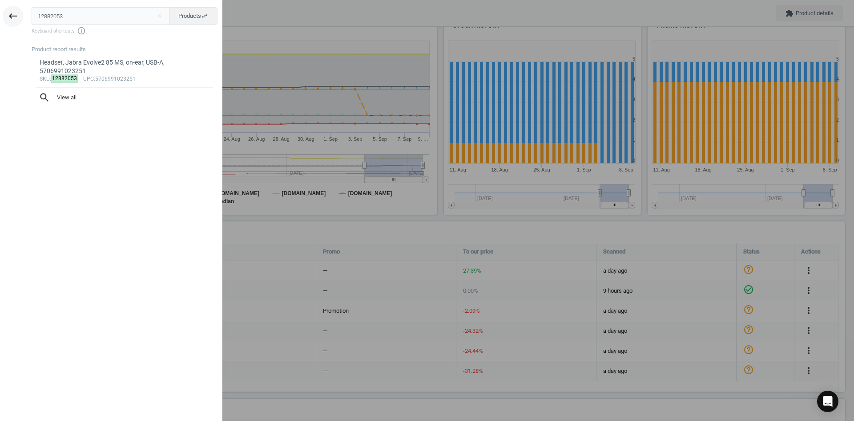
drag, startPoint x: 71, startPoint y: 14, endPoint x: 16, endPoint y: 18, distance: 55.3
click at [24, 14] on div "keyboard_backspace 12882053 close Products swap_horiz Keyboard shortcuts info_o…" at bounding box center [111, 211] width 223 height 421
type input "3810395"
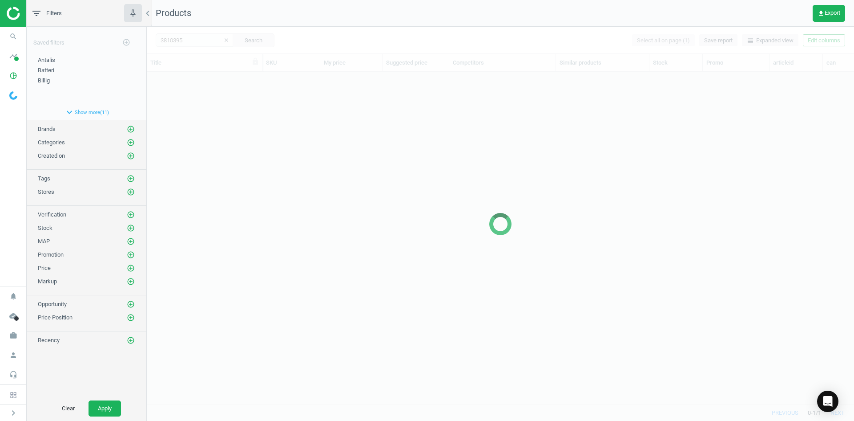
scroll to position [319, 701]
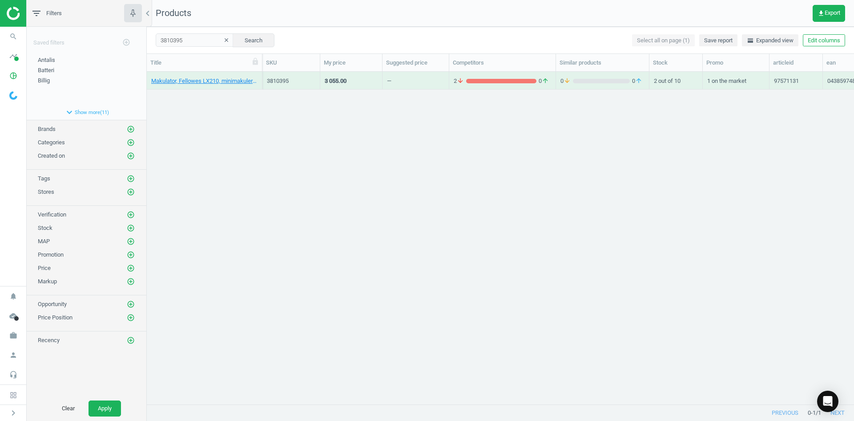
click at [317, 171] on div "Makulator, Fellowes LX210, minimakulering, P4, 043859748594 3810395 3 055.00 — …" at bounding box center [501, 234] width 708 height 325
drag, startPoint x: 202, startPoint y: 40, endPoint x: 132, endPoint y: 40, distance: 70.3
click at [133, 40] on div "filter_list Filters chevron_left Saved filters add_circle_outline Antalis edit …" at bounding box center [441, 210] width 828 height 421
paste input "6303278"
type input "6303278"
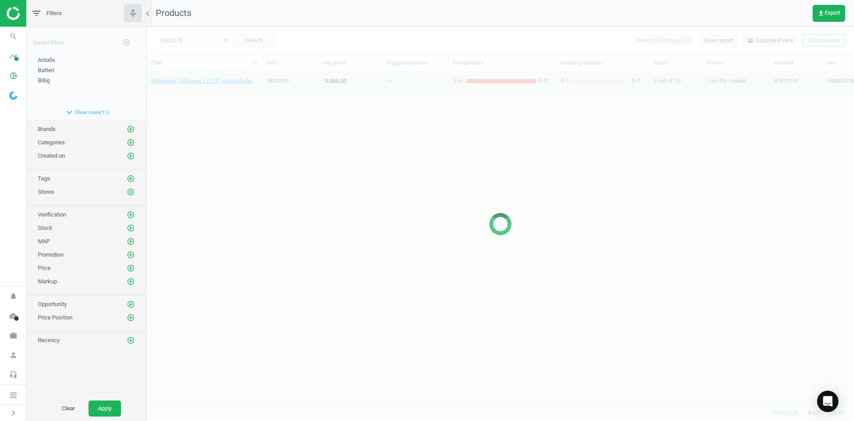
click at [256, 149] on div at bounding box center [501, 224] width 708 height 394
click at [256, 148] on div at bounding box center [501, 224] width 708 height 394
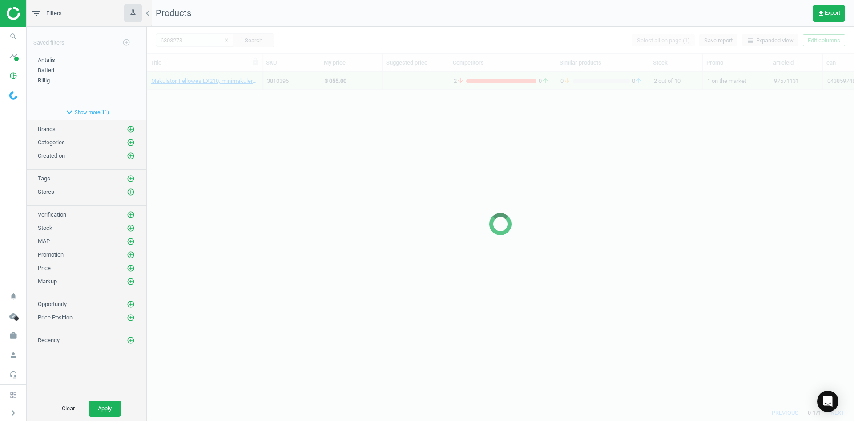
click at [225, 128] on div at bounding box center [501, 224] width 708 height 394
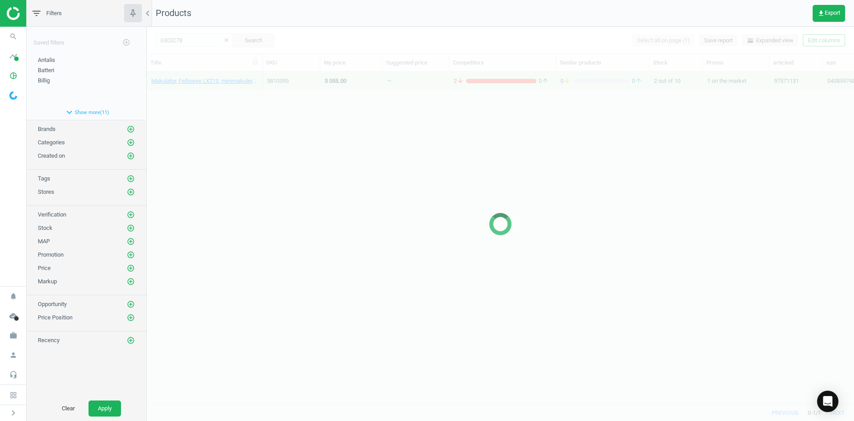
click at [225, 128] on div at bounding box center [501, 224] width 708 height 394
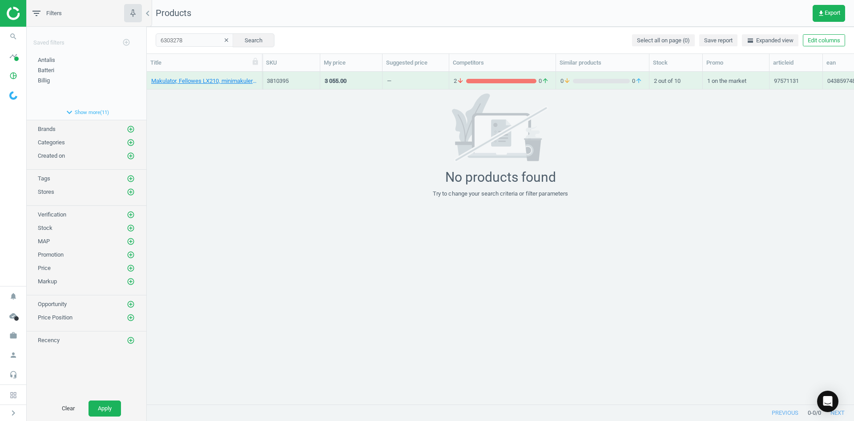
click at [215, 104] on div "No products found Try to change your search criteria or filter parameters" at bounding box center [501, 145] width 708 height 104
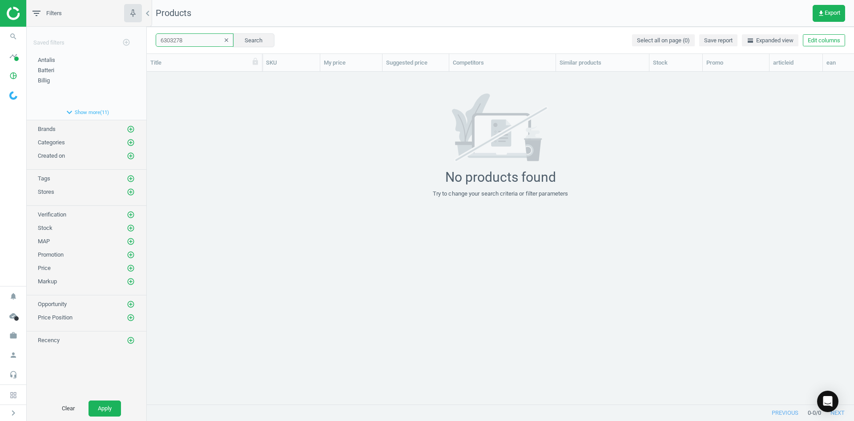
click at [185, 41] on input "6303278" at bounding box center [195, 39] width 78 height 13
